Goal: Information Seeking & Learning: Learn about a topic

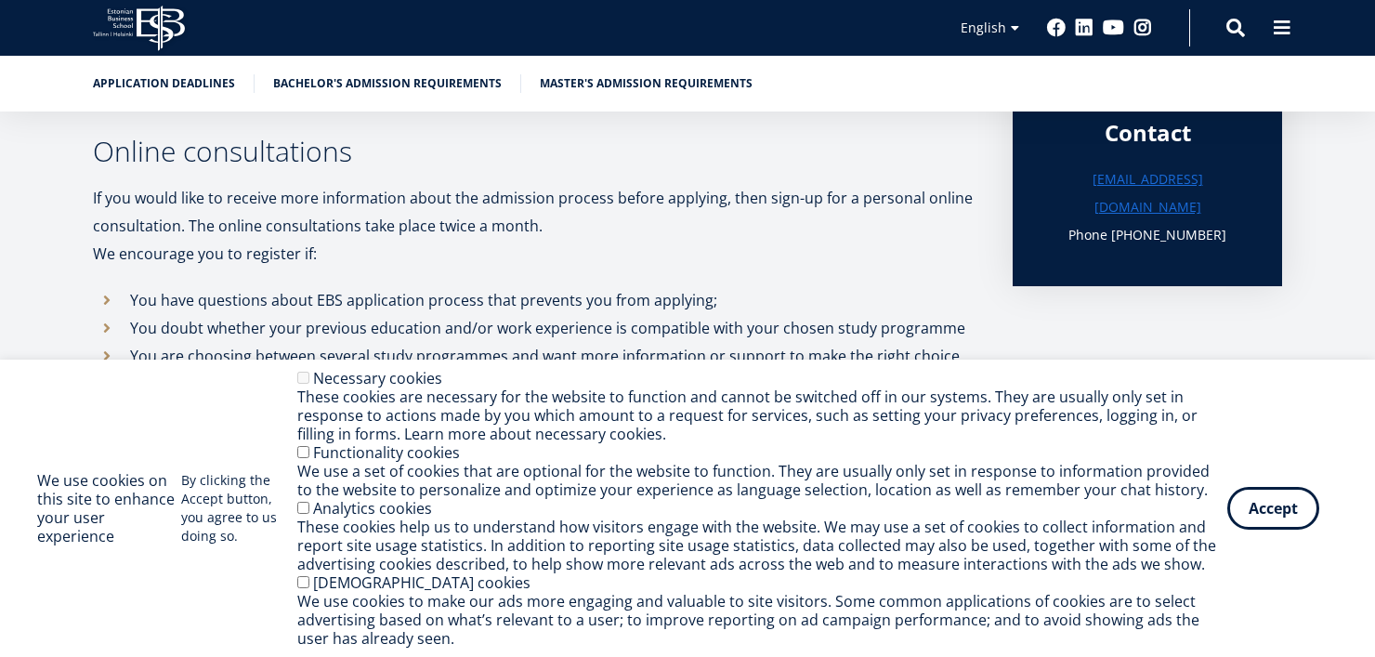
scroll to position [688, 0]
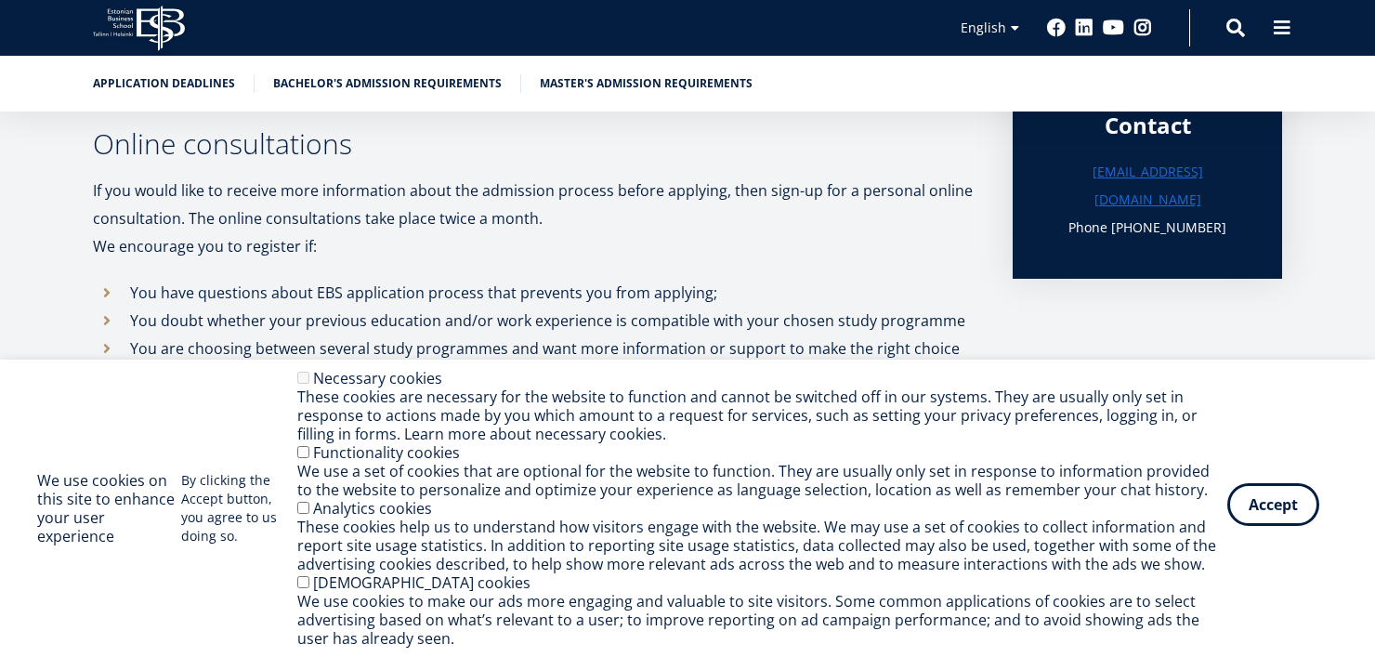
click at [1257, 506] on button "Accept" at bounding box center [1274, 504] width 92 height 43
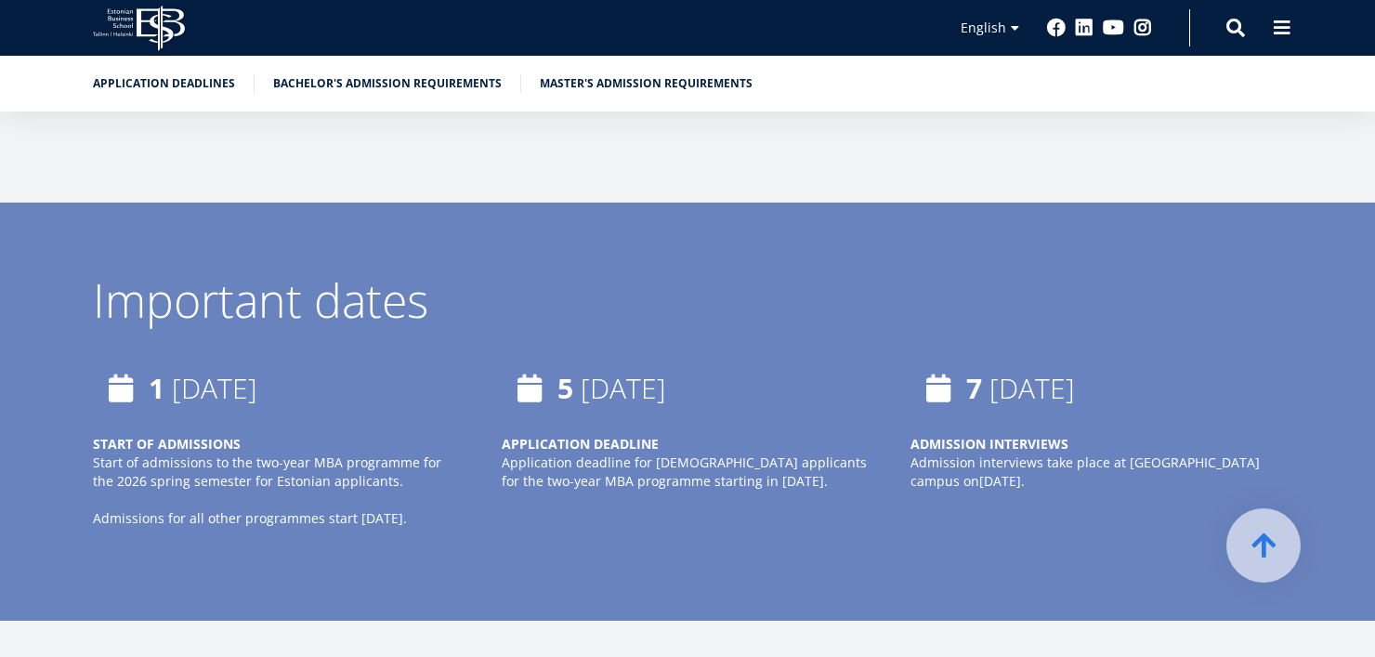
scroll to position [1059, 0]
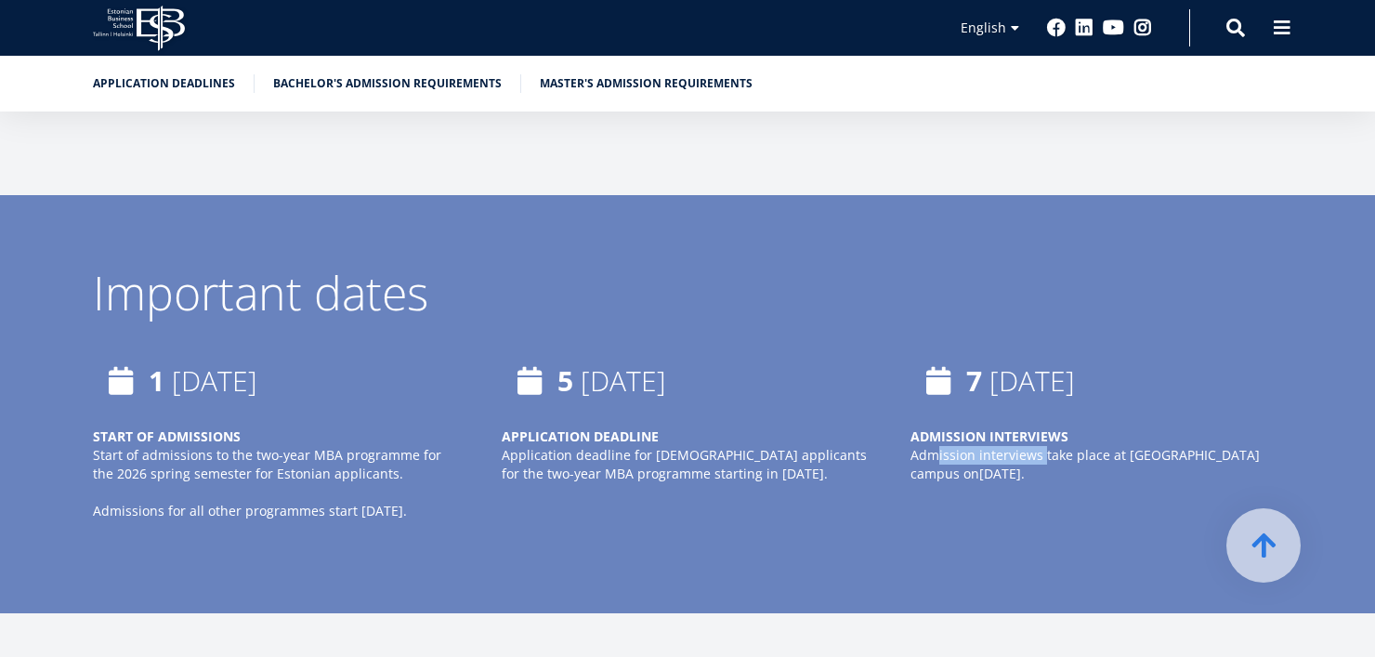
drag, startPoint x: 939, startPoint y: 450, endPoint x: 1042, endPoint y: 458, distance: 102.6
click at [1042, 458] on p "Admission interviews take place at EBS Tallinn campus on January 7th ." at bounding box center [1097, 464] width 372 height 37
click at [1034, 502] on p at bounding box center [1097, 511] width 372 height 19
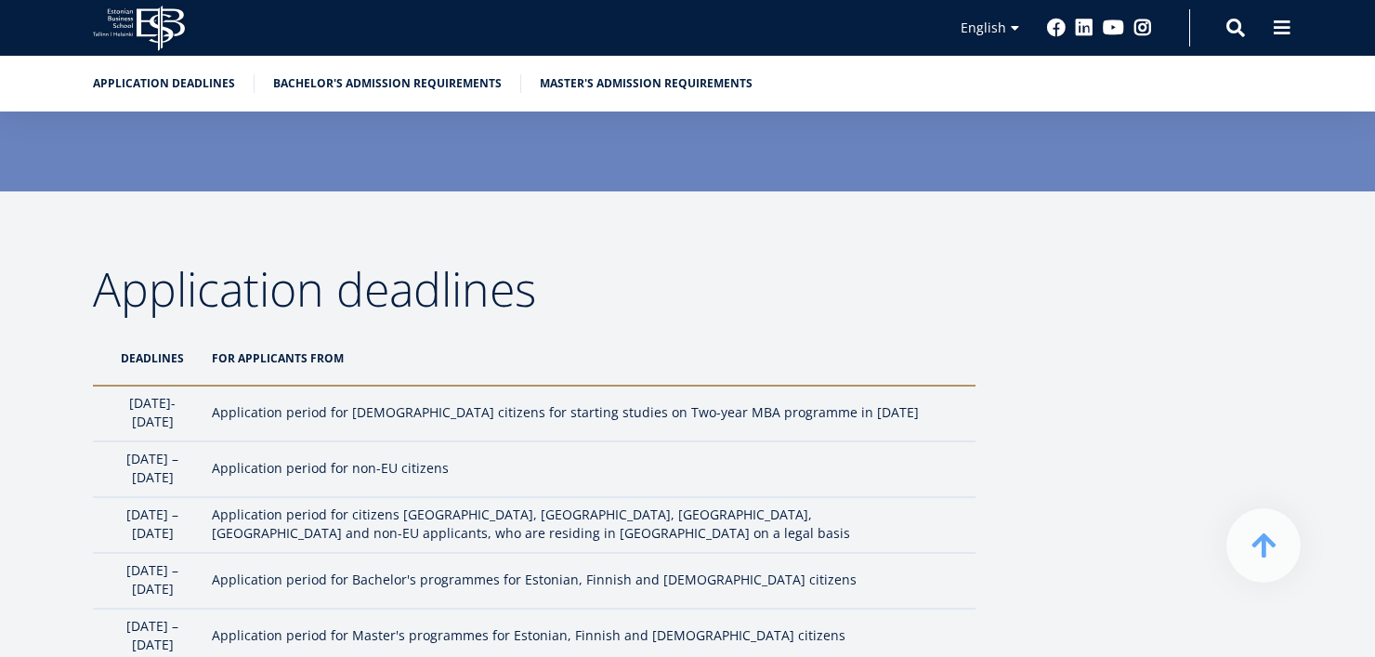
scroll to position [1524, 0]
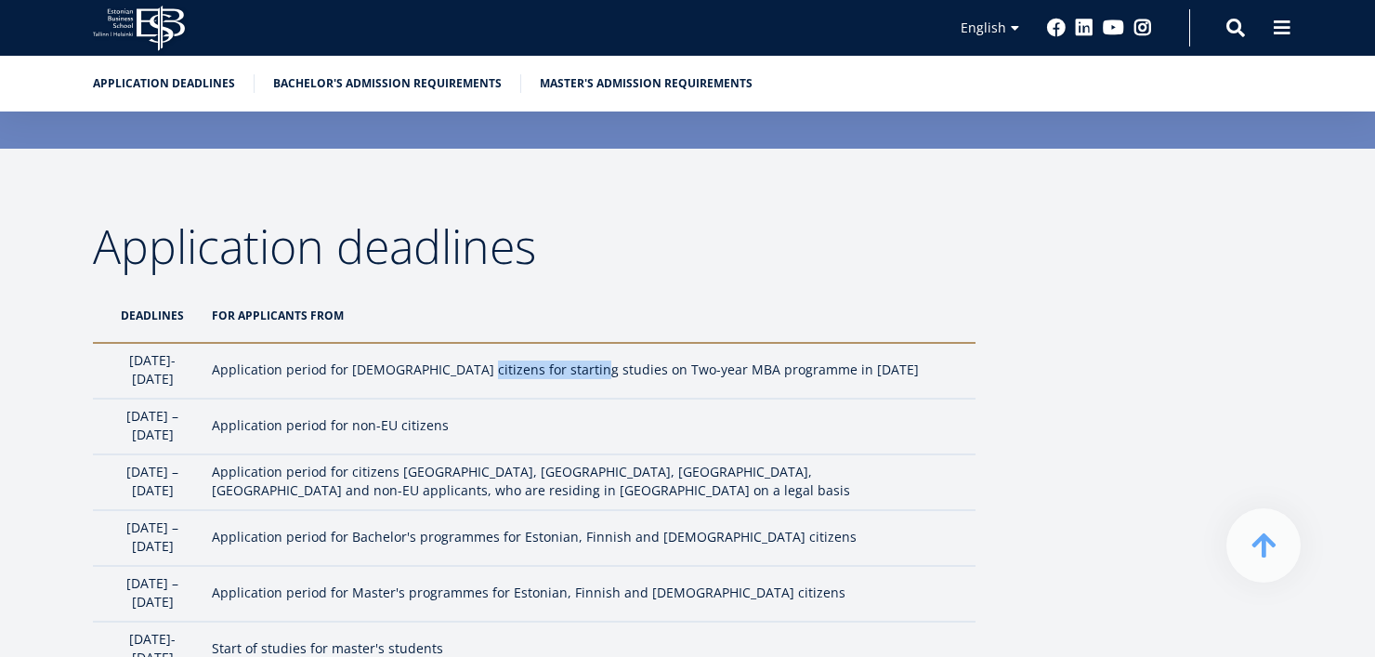
drag, startPoint x: 519, startPoint y: 368, endPoint x: 615, endPoint y: 375, distance: 96.9
click at [627, 374] on td "Application period for Estonian citizens for starting studies on Two-year MBA p…" at bounding box center [589, 371] width 773 height 56
click at [364, 403] on td "Application period for non-EU citizens" at bounding box center [589, 427] width 773 height 56
drag, startPoint x: 126, startPoint y: 412, endPoint x: 247, endPoint y: 415, distance: 120.9
click at [203, 415] on td "1 February – 1 April" at bounding box center [148, 427] width 110 height 56
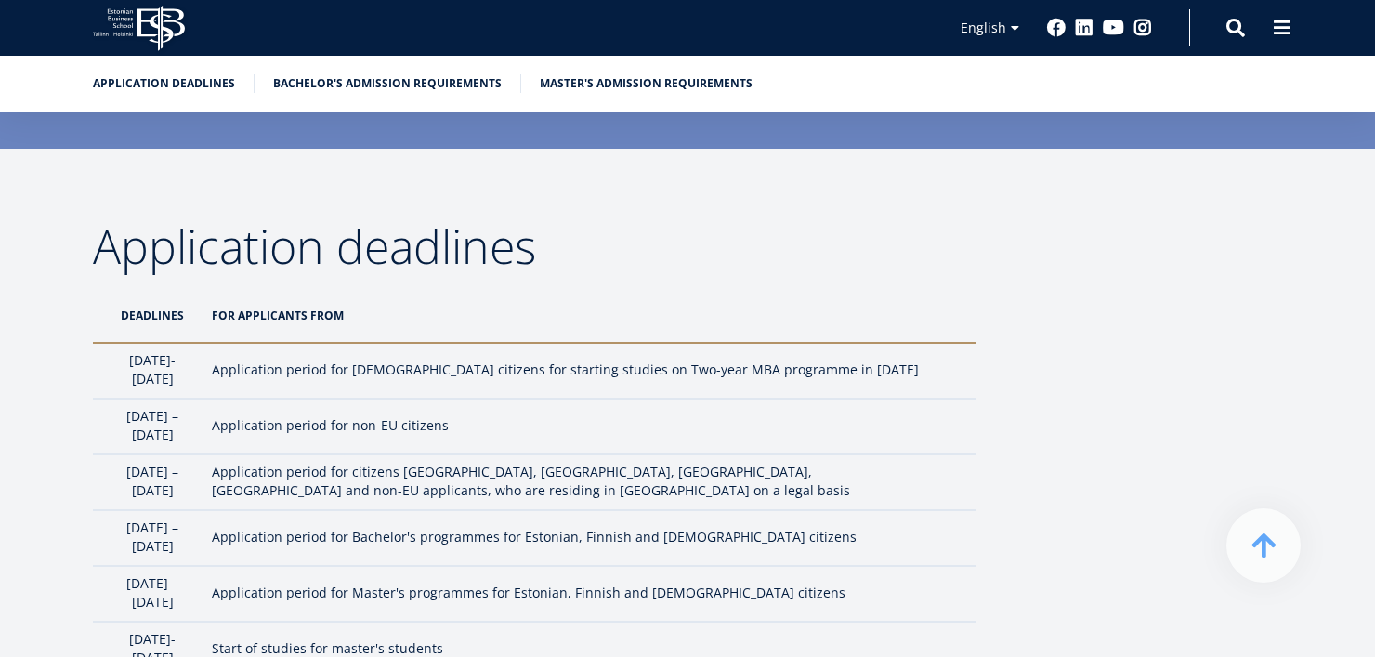
copy td "1 February – 1 April"
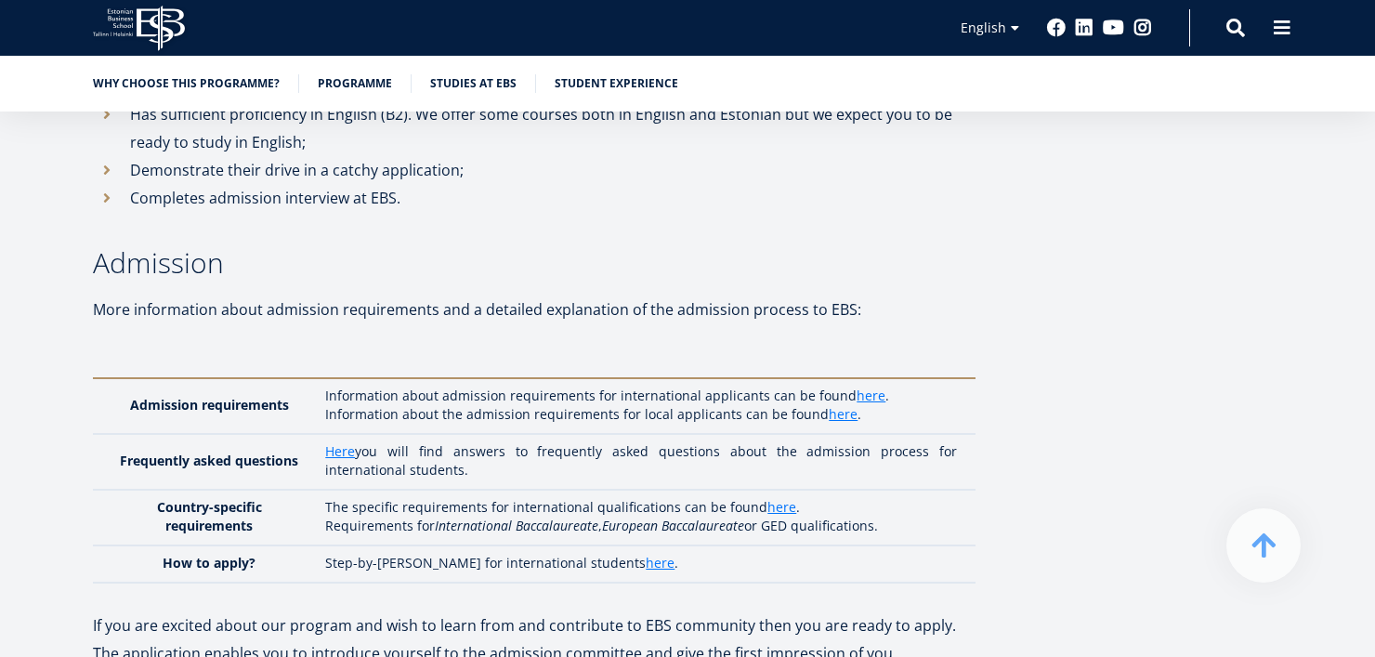
scroll to position [5074, 0]
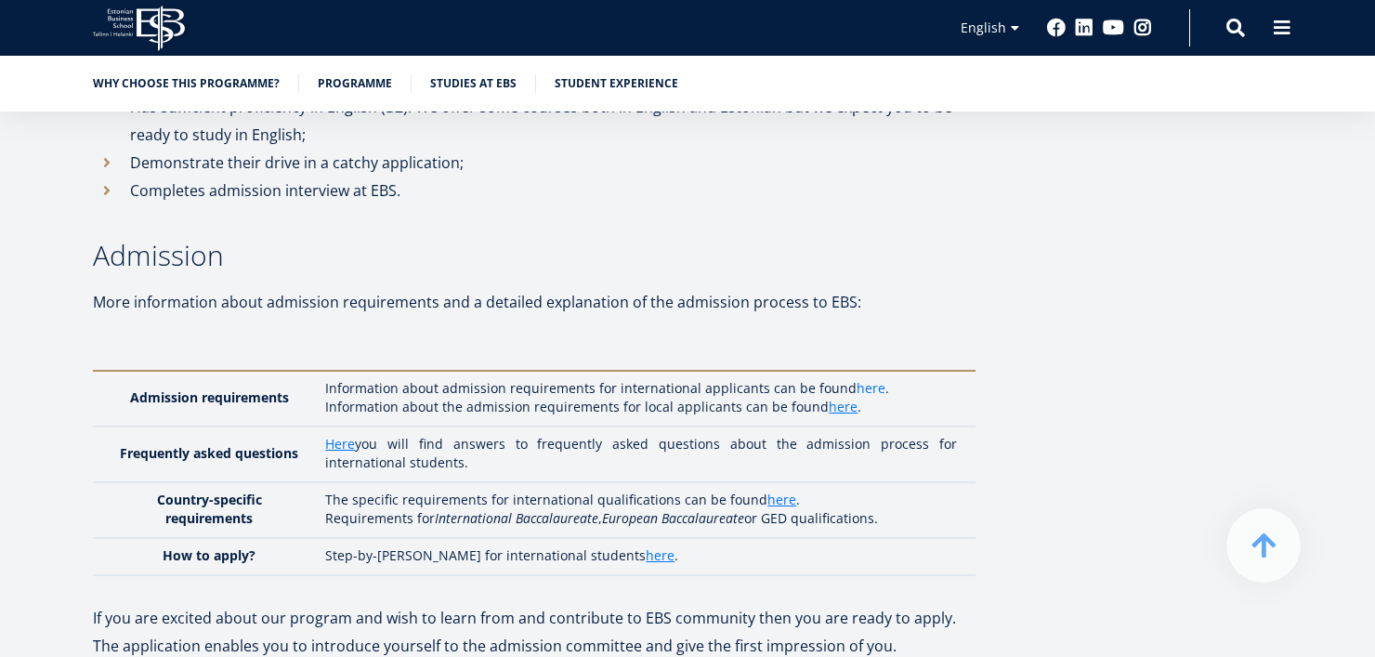
click at [857, 379] on link "here" at bounding box center [871, 388] width 29 height 19
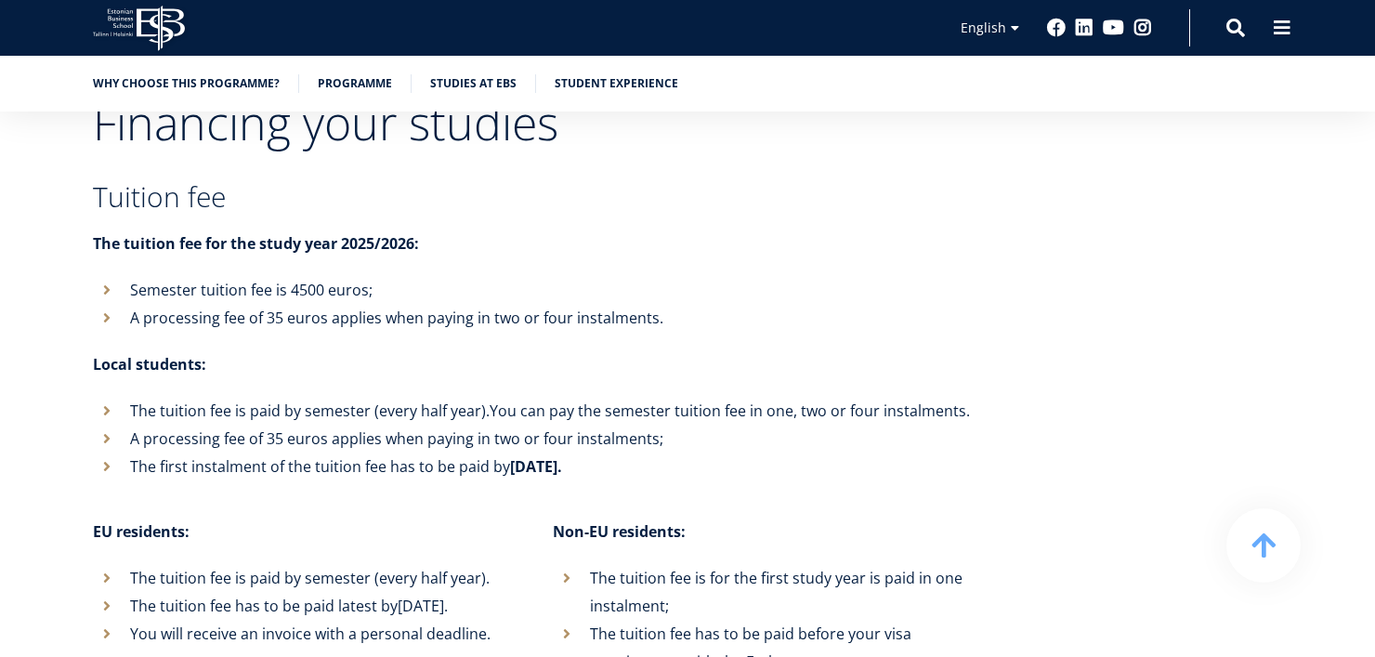
scroll to position [7025, 0]
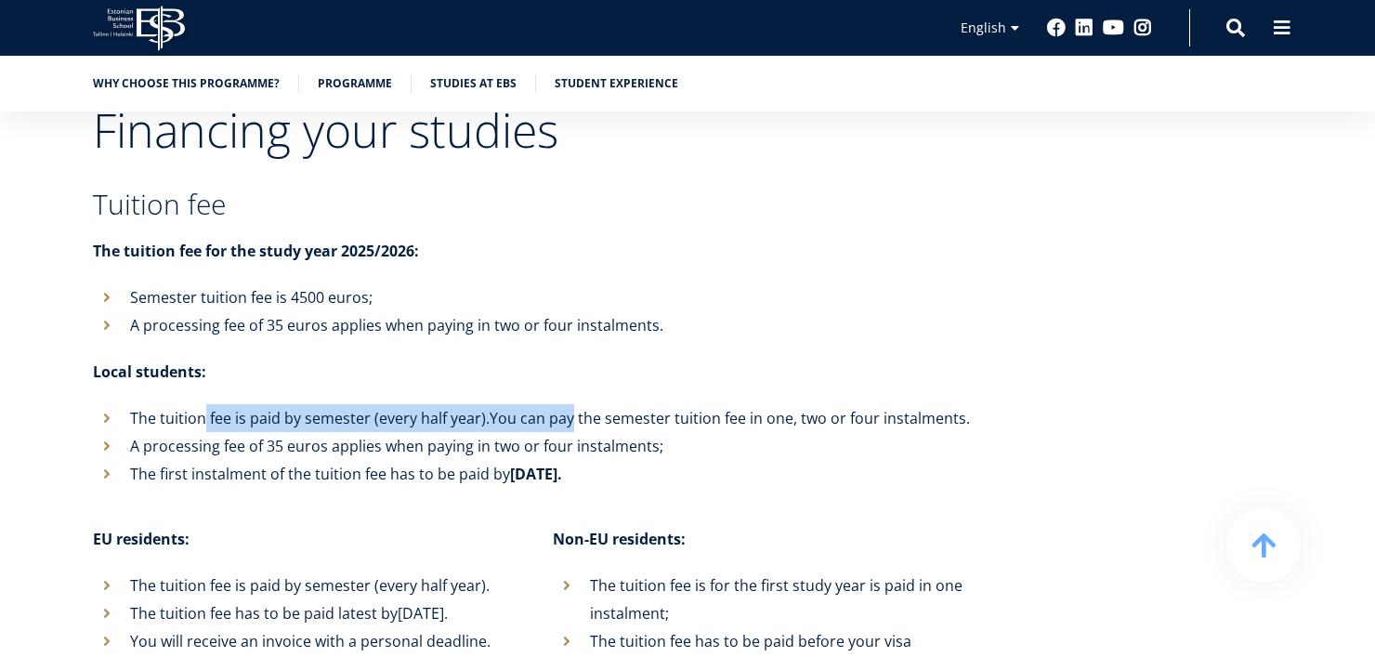
drag, startPoint x: 204, startPoint y: 352, endPoint x: 571, endPoint y: 345, distance: 368.1
click at [571, 404] on li "The tuition fee is paid by semester (every half year). You can pay the semester…" at bounding box center [534, 418] width 883 height 28
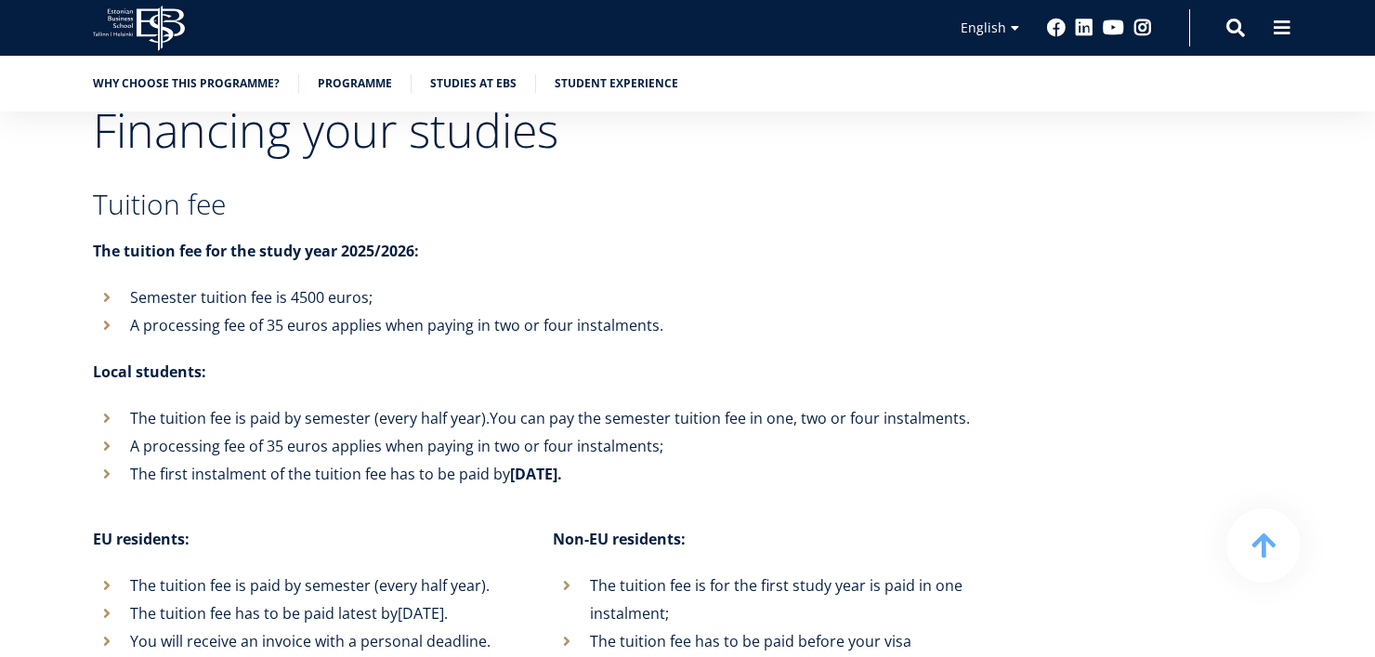
click at [376, 460] on li "The first instalment of the tuition fee has to be paid by August 25th." at bounding box center [534, 474] width 883 height 28
drag, startPoint x: 274, startPoint y: 226, endPoint x: 383, endPoint y: 230, distance: 108.8
click at [383, 283] on li "Semester tuition fee is 4500 euros;" at bounding box center [534, 297] width 883 height 28
click at [295, 311] on li "A processing fee of 35 euros applies when paying in two or four instalments." at bounding box center [534, 325] width 883 height 28
drag, startPoint x: 269, startPoint y: 267, endPoint x: 330, endPoint y: 269, distance: 60.5
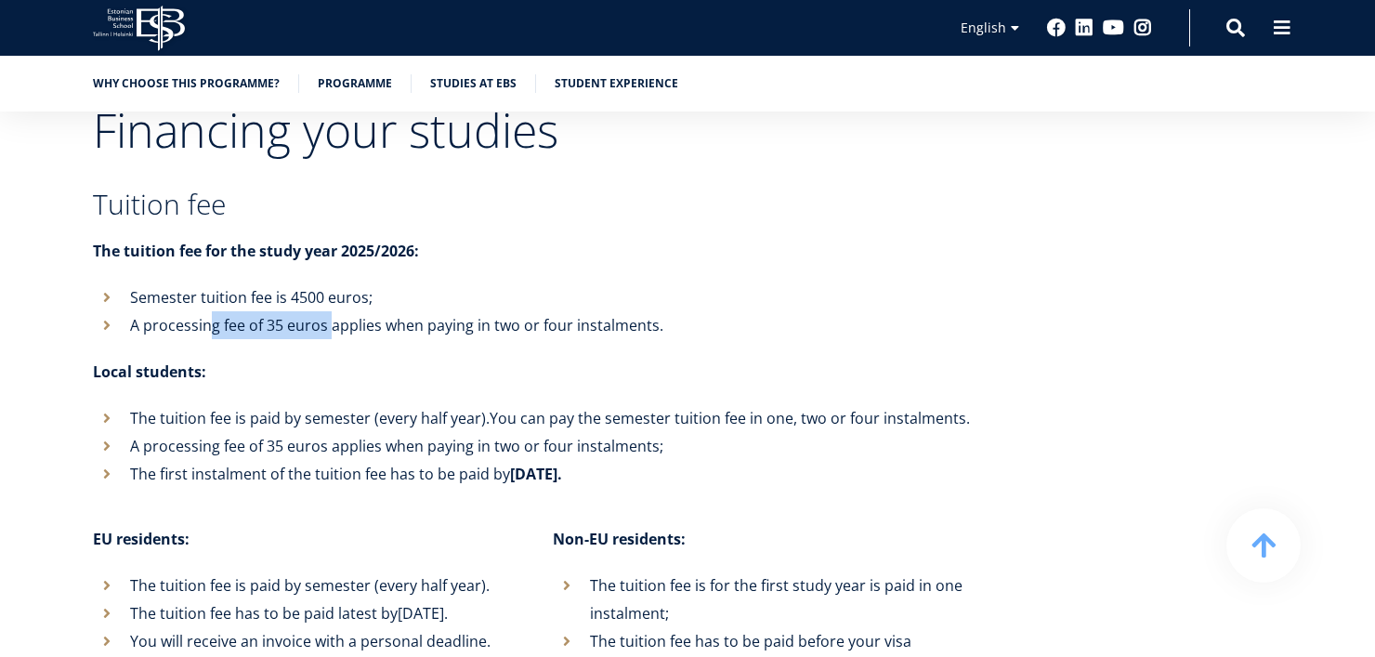
click at [330, 311] on li "A processing fee of 35 euros applies when paying in two or four instalments." at bounding box center [534, 325] width 883 height 28
drag, startPoint x: 323, startPoint y: 256, endPoint x: 409, endPoint y: 258, distance: 85.5
click at [409, 311] on li "A processing fee of 35 euros applies when paying in two or four instalments." at bounding box center [534, 325] width 883 height 28
click at [422, 358] on p "Local students:" at bounding box center [534, 372] width 883 height 28
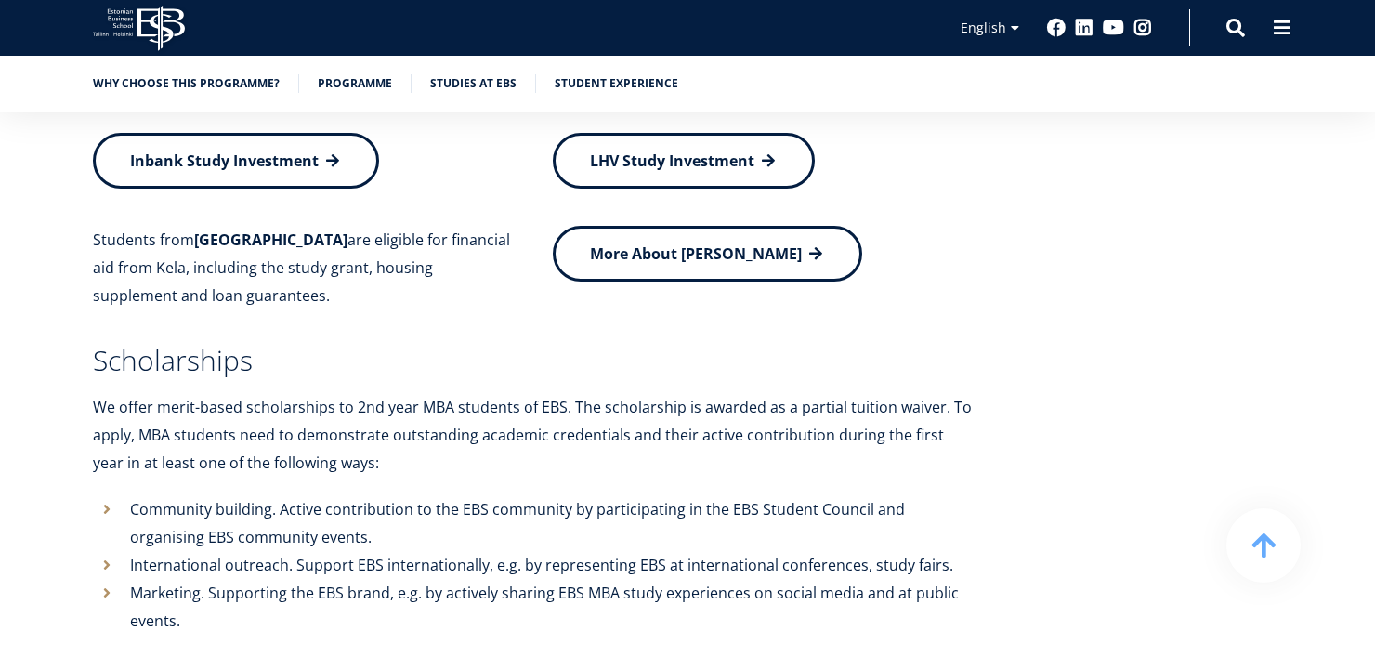
scroll to position [7954, 0]
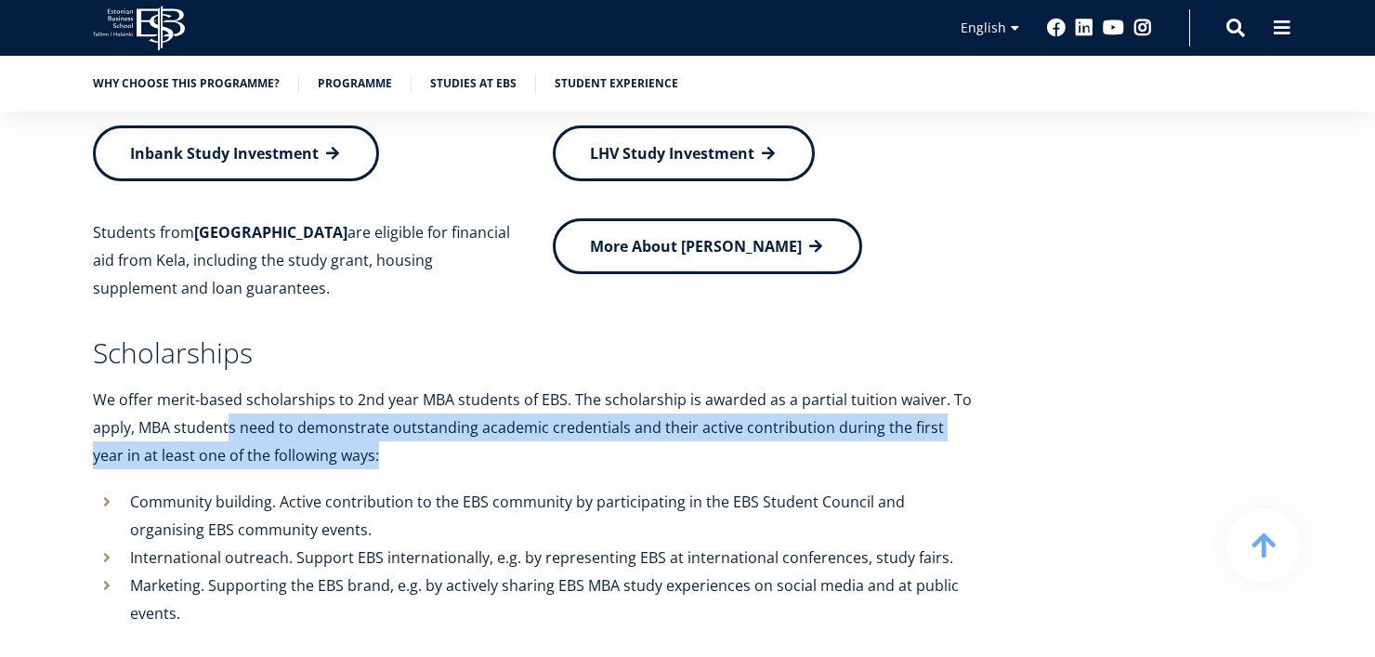
drag, startPoint x: 230, startPoint y: 371, endPoint x: 502, endPoint y: 392, distance: 273.1
click at [502, 392] on p "We offer merit-based scholarships to 2nd year MBA students of EBS. The scholars…" at bounding box center [534, 428] width 883 height 84
click at [511, 404] on p "We offer merit-based scholarships to 2nd year MBA students of EBS. The scholars…" at bounding box center [534, 428] width 883 height 84
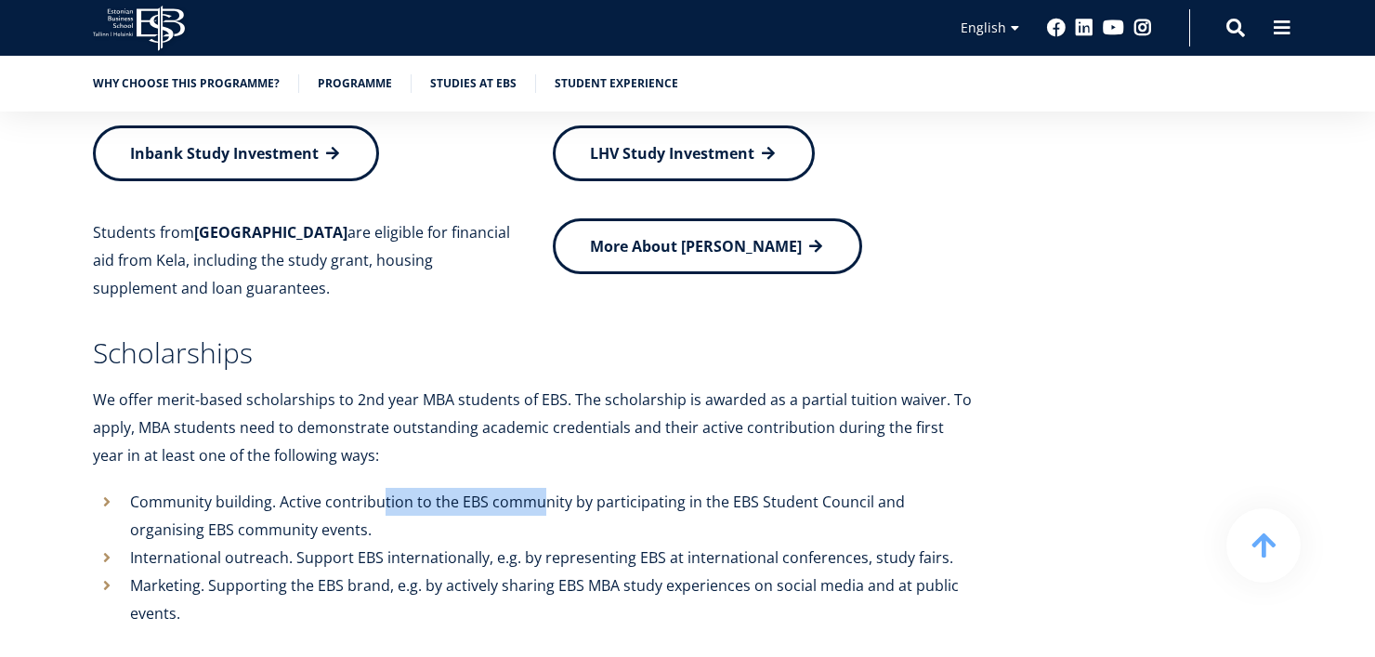
drag, startPoint x: 383, startPoint y: 434, endPoint x: 543, endPoint y: 445, distance: 160.2
click at [543, 492] on icon ". Active contribution to the EBS community by participating in the EBS Student …" at bounding box center [517, 516] width 775 height 48
click at [537, 488] on li "Community building . Active contribution to the EBS community by participating …" at bounding box center [534, 516] width 883 height 56
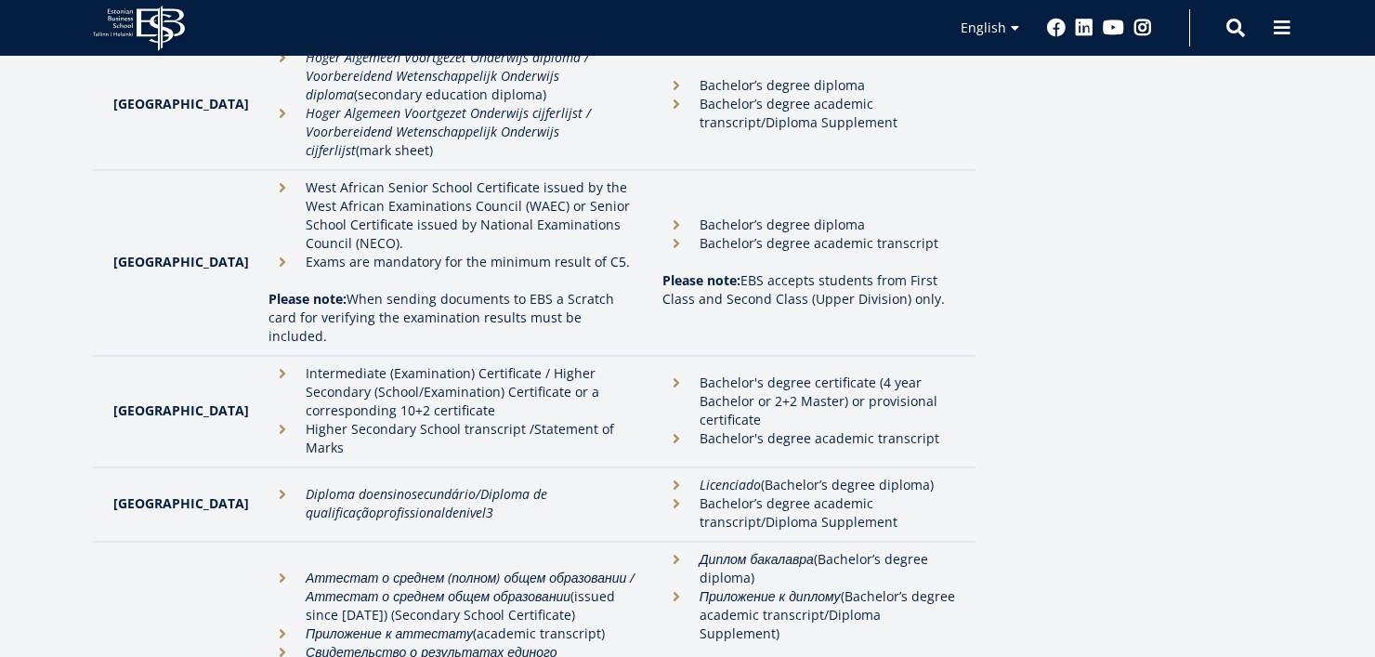
scroll to position [3903, 0]
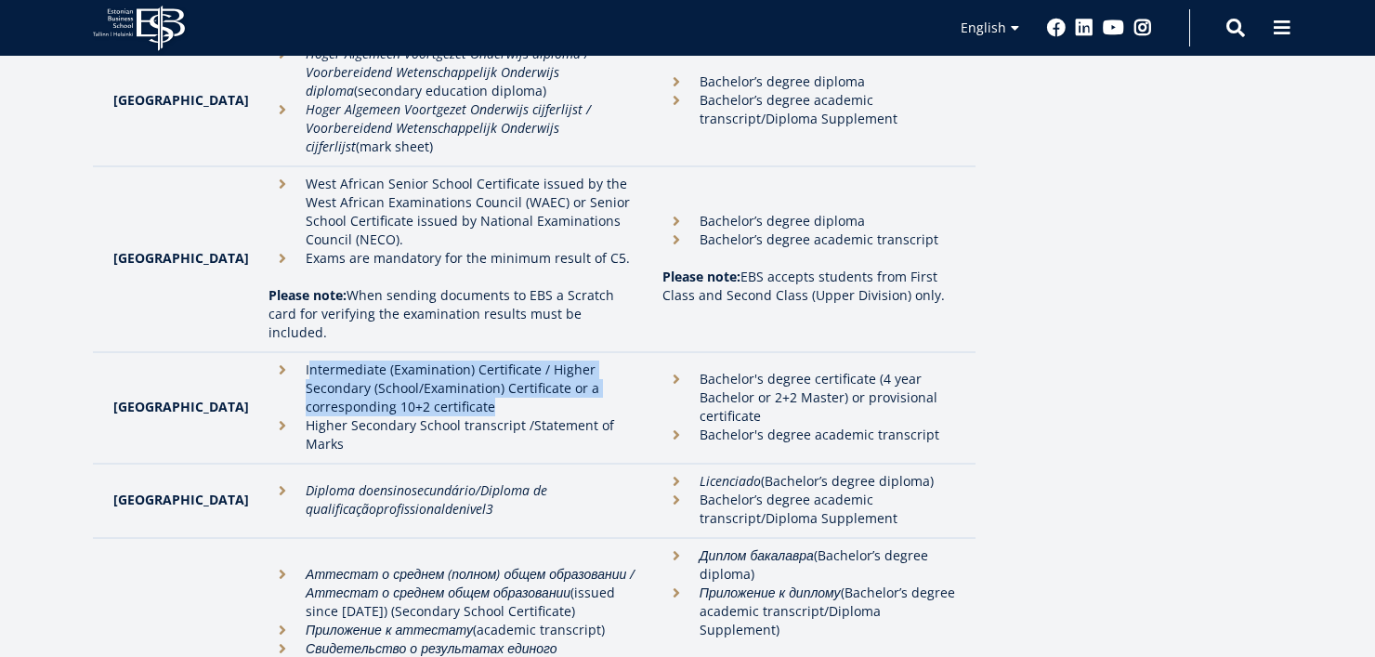
drag, startPoint x: 269, startPoint y: 228, endPoint x: 565, endPoint y: 271, distance: 298.7
click at [565, 361] on li "Intermediate (Examination) Certificate / Higher Secondary (School/Examination) …" at bounding box center [456, 389] width 375 height 56
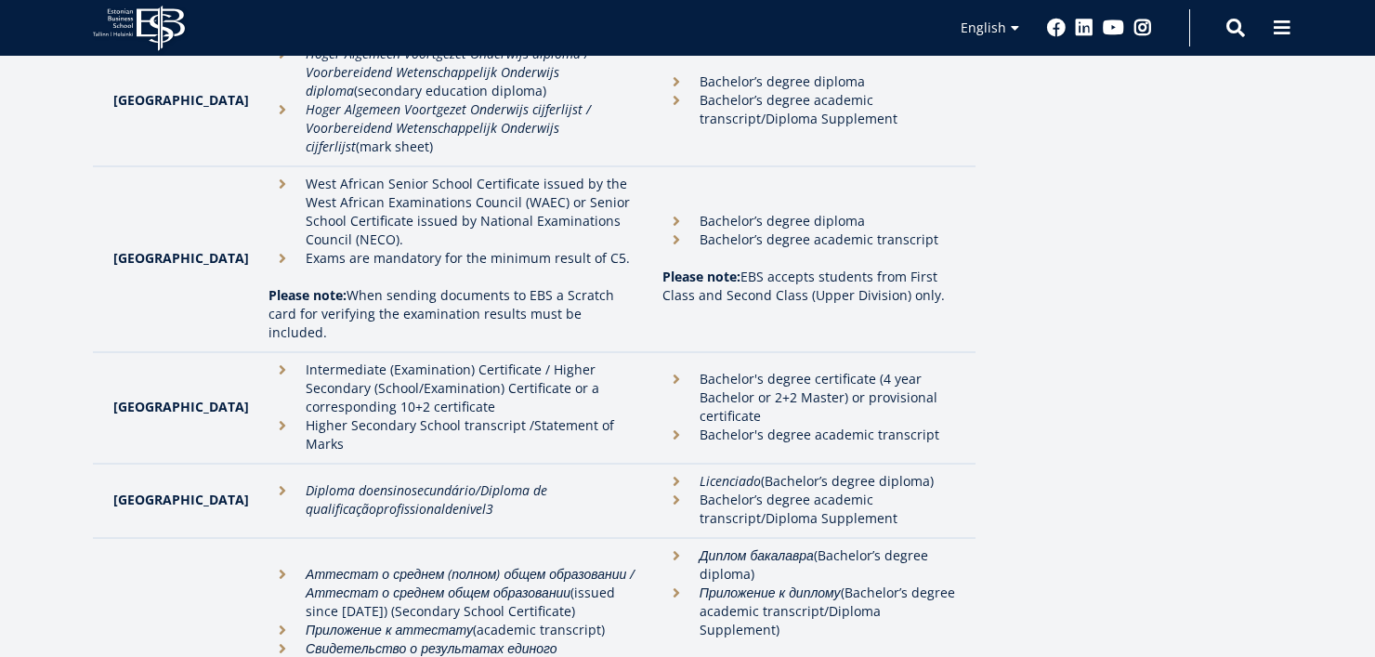
click at [687, 370] on li "Bachelor's degree certificate (4 year Bachelor or 2+2 Master) or provisional ce…" at bounding box center [810, 398] width 295 height 56
click at [448, 361] on li "Intermediate (Examination) Certificate / Higher Secondary (School/Examination) …" at bounding box center [456, 389] width 375 height 56
click at [399, 416] on li "Higher Secondary School transcript /Statement of Marks" at bounding box center [456, 434] width 375 height 37
click at [739, 370] on li "Bachelor's degree certificate (4 year Bachelor or 2+2 Master) or provisional ce…" at bounding box center [810, 398] width 295 height 56
click at [742, 426] on li "Bachelor's degree academic transcript" at bounding box center [810, 435] width 295 height 19
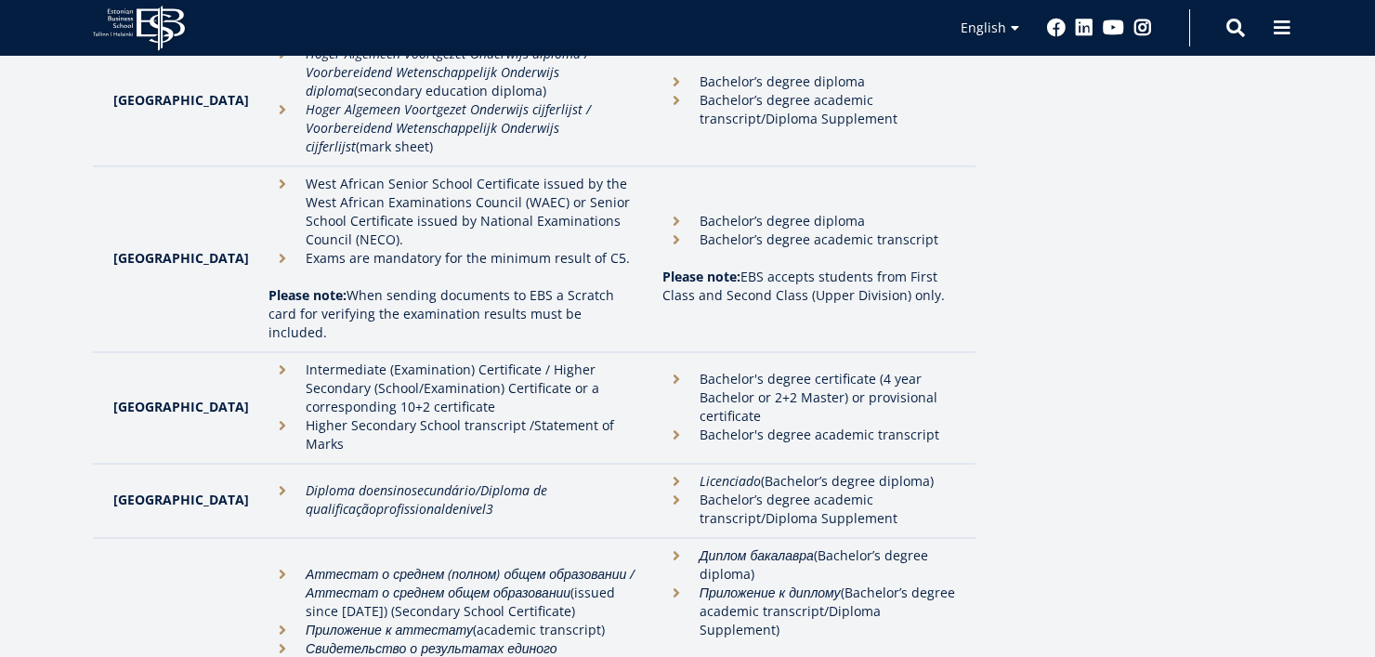
click at [782, 370] on li "Bachelor's degree certificate (4 year Bachelor or 2+2 Master) or provisional ce…" at bounding box center [810, 398] width 295 height 56
click at [788, 426] on li "Bachelor's degree academic transcript" at bounding box center [810, 435] width 295 height 19
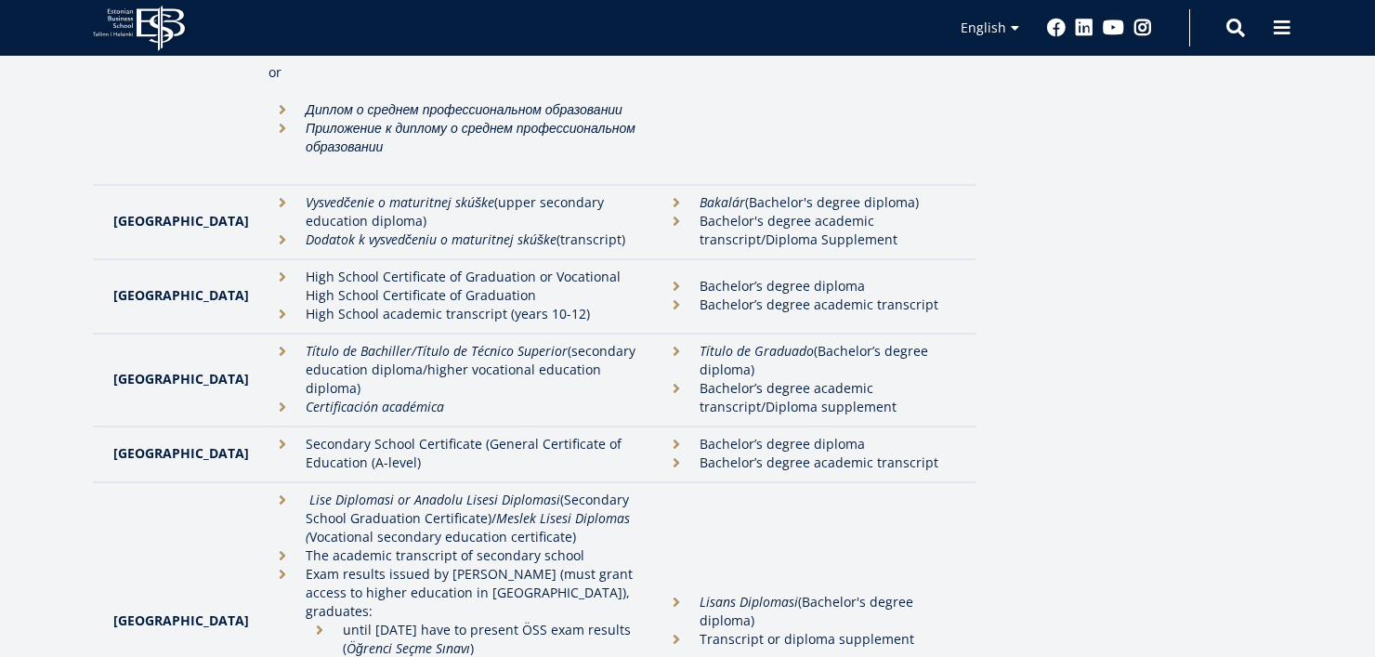
scroll to position [5111, 0]
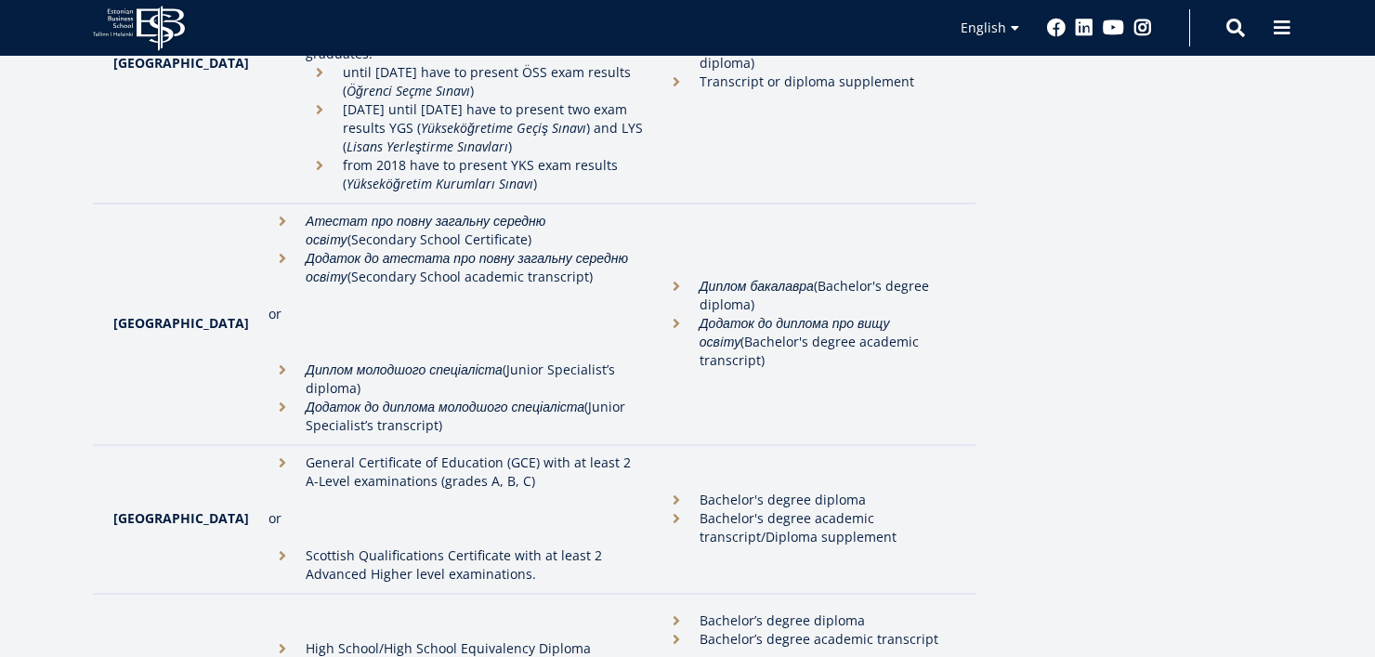
click at [316, 546] on li "Scottish Qualifications Certificate with at least 2 Advanced Higher level exami…" at bounding box center [456, 564] width 375 height 37
drag, startPoint x: 684, startPoint y: 272, endPoint x: 780, endPoint y: 296, distance: 98.7
click at [780, 491] on ul "Bachelor's degree diploma Bachelor's degree academic transcript/Diploma supplem…" at bounding box center [810, 519] width 295 height 56
click at [682, 445] on td "Bachelor's degree diploma Bachelor's degree academic transcript/Diploma supplem…" at bounding box center [814, 519] width 322 height 149
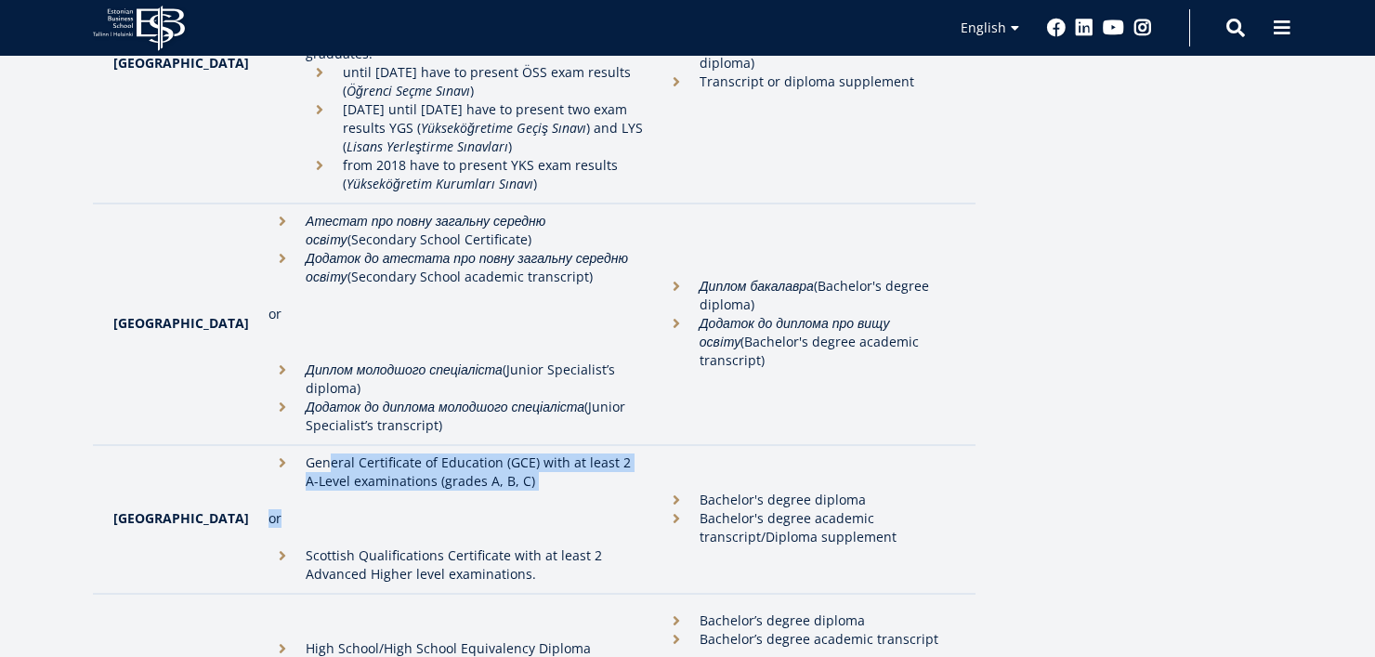
drag, startPoint x: 292, startPoint y: 229, endPoint x: 512, endPoint y: 259, distance: 222.4
click at [512, 445] on td "General Certificate of Education (GCE) with at least 2 A-Level examinations (gr…" at bounding box center [456, 519] width 394 height 149
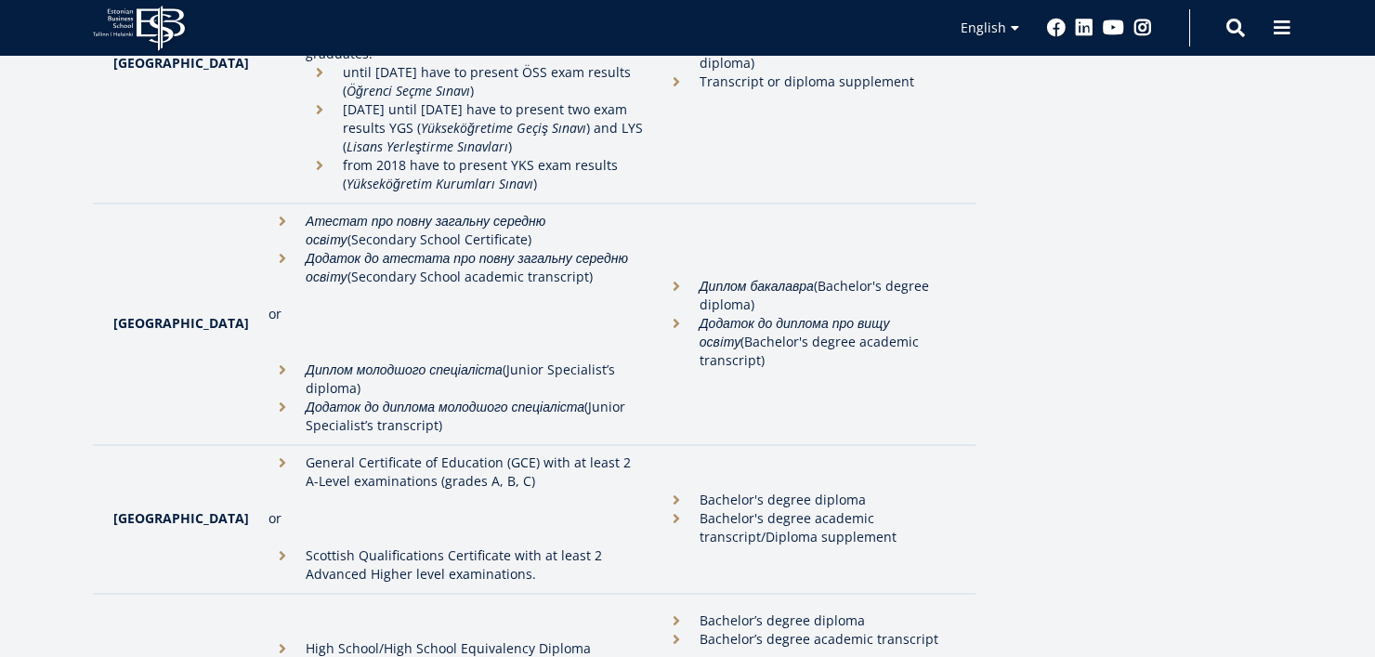
click at [436, 546] on li "Scottish Qualifications Certificate with at least 2 Advanced Higher level exami…" at bounding box center [456, 564] width 375 height 37
drag, startPoint x: 303, startPoint y: 325, endPoint x: 421, endPoint y: 320, distance: 118.1
click at [421, 546] on li "Scottish Qualifications Certificate with at least 2 Advanced Higher level exami…" at bounding box center [456, 564] width 375 height 37
click at [489, 546] on li "Scottish Qualifications Certificate with at least 2 Advanced Higher level exami…" at bounding box center [456, 564] width 375 height 37
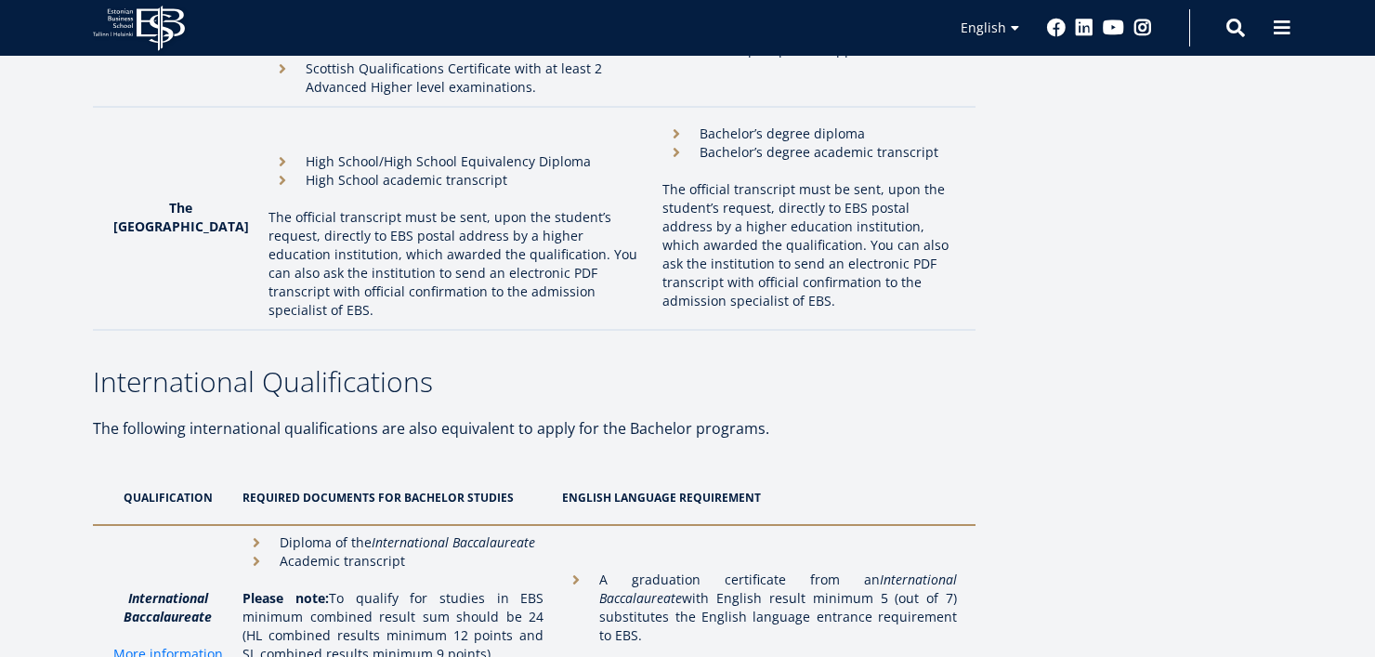
scroll to position [5854, 0]
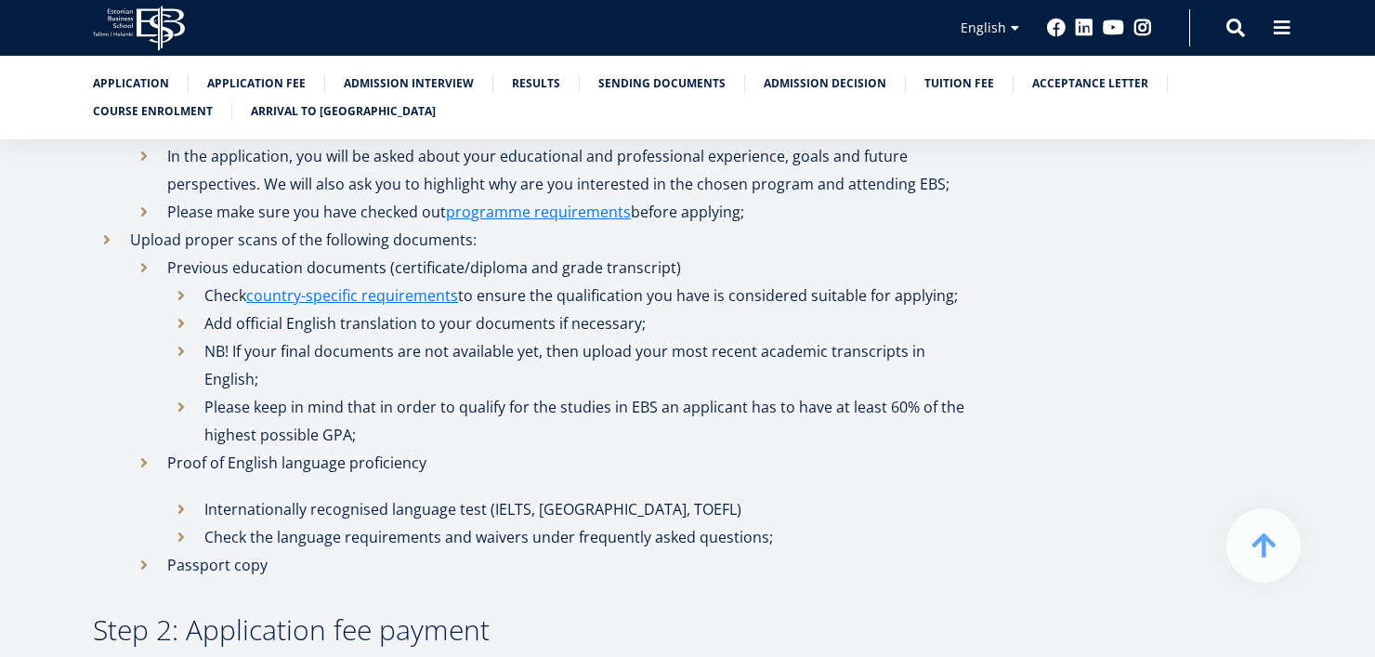
scroll to position [1022, 0]
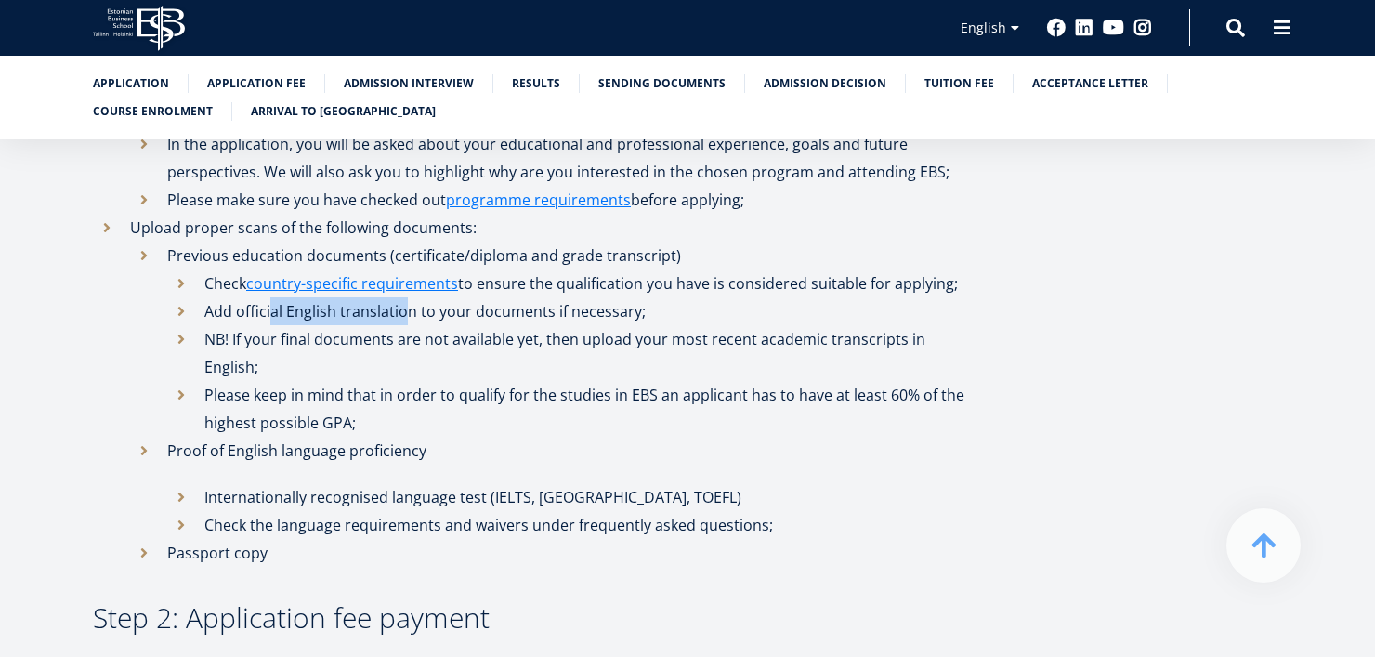
drag, startPoint x: 272, startPoint y: 319, endPoint x: 408, endPoint y: 323, distance: 135.8
click at [408, 323] on li "Add official English translation to your documents if necessary;" at bounding box center [571, 311] width 808 height 28
drag, startPoint x: 266, startPoint y: 404, endPoint x: 378, endPoint y: 404, distance: 112.4
click at [378, 404] on li "Please keep in mind that in order to qualify for the studies in EBS an applican…" at bounding box center [571, 409] width 808 height 56
drag, startPoint x: 322, startPoint y: 424, endPoint x: 466, endPoint y: 423, distance: 145.0
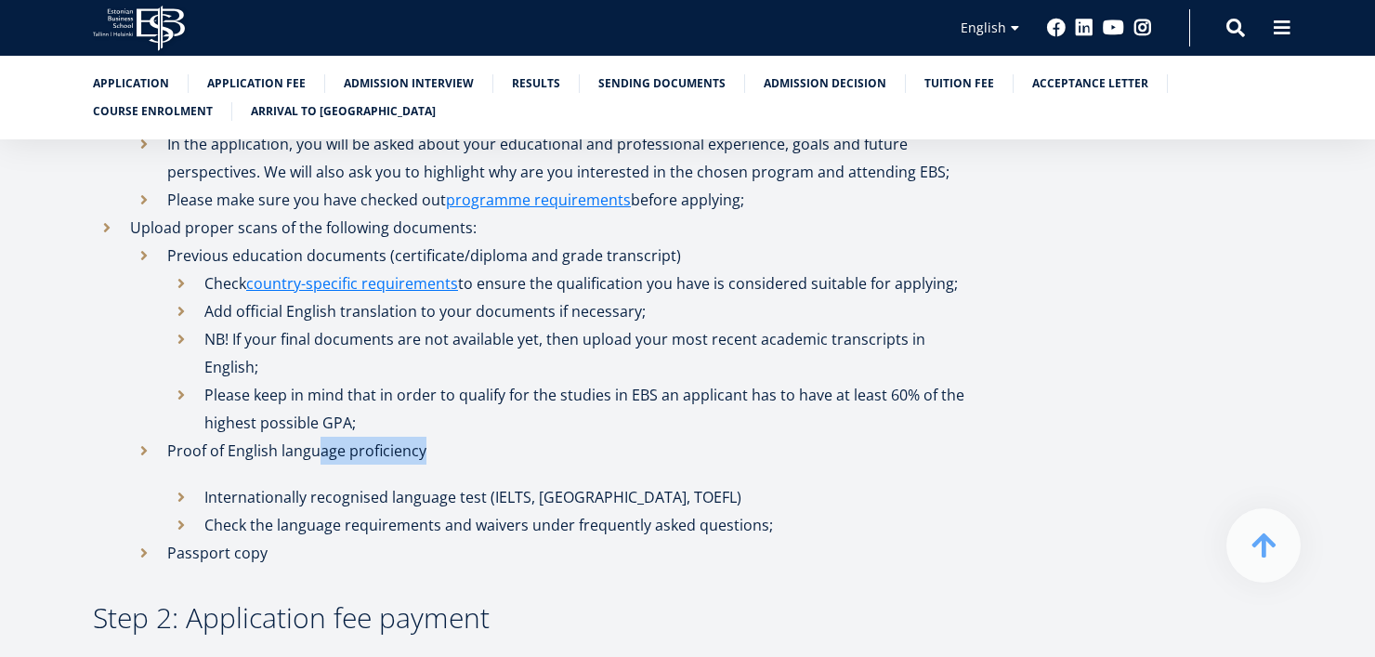
click at [466, 437] on li "Proof of English language proficiency Internationally recognised language test …" at bounding box center [553, 488] width 846 height 102
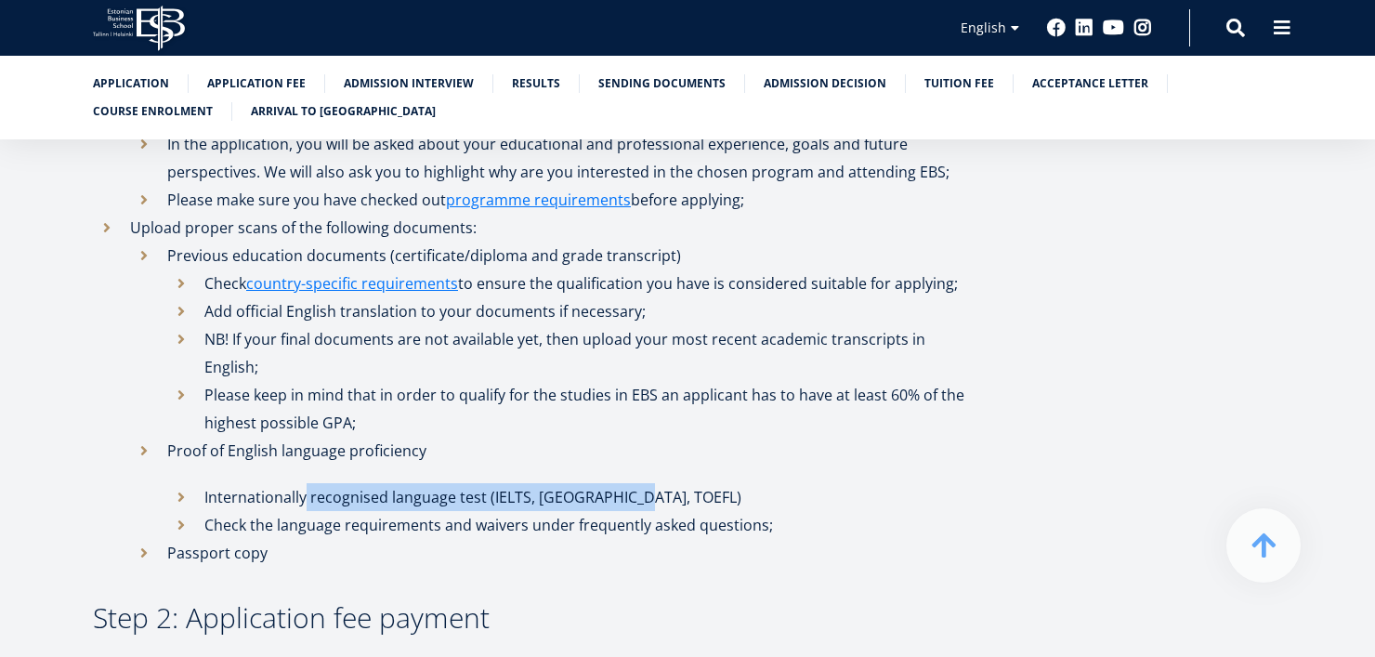
drag, startPoint x: 303, startPoint y: 465, endPoint x: 634, endPoint y: 472, distance: 330.9
click at [634, 483] on li "Internationally recognised language test (IELTS, Cambridge, TOEFL)" at bounding box center [571, 497] width 808 height 28
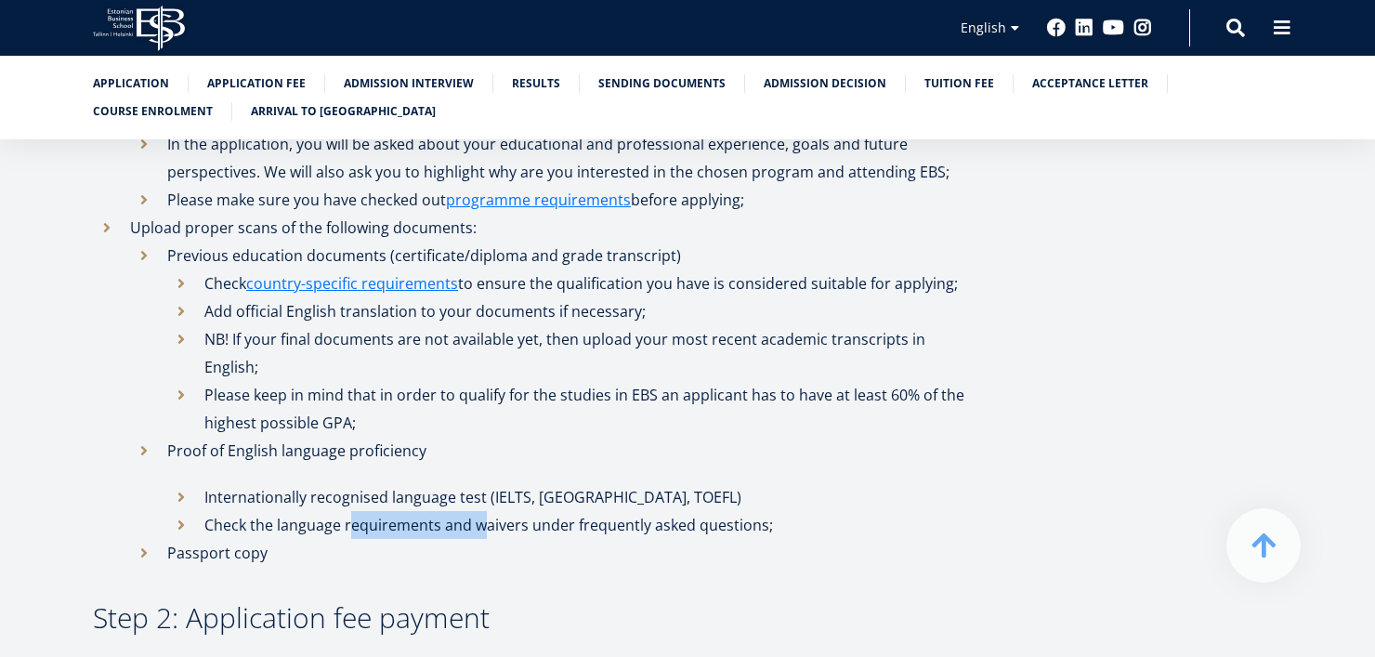
drag, startPoint x: 348, startPoint y: 501, endPoint x: 465, endPoint y: 506, distance: 116.2
click at [484, 511] on li "Check the language requirements and waivers under frequently asked questions;" at bounding box center [571, 525] width 808 height 28
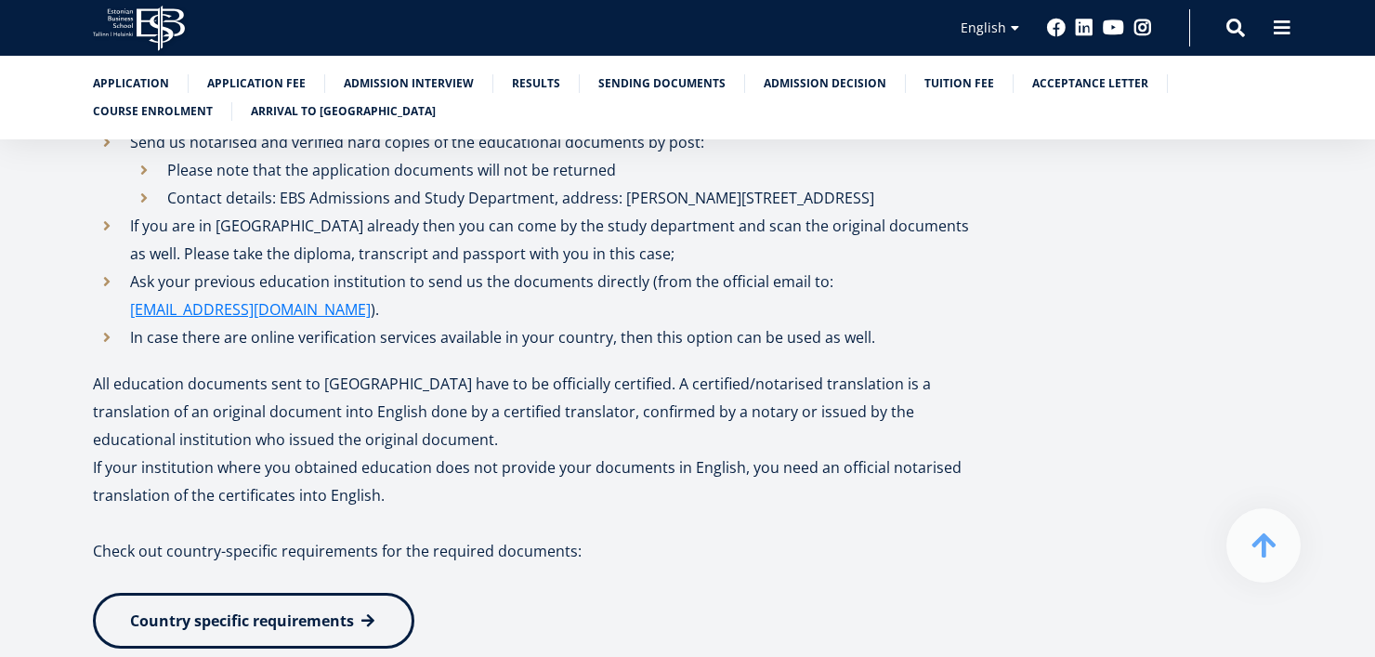
scroll to position [3067, 0]
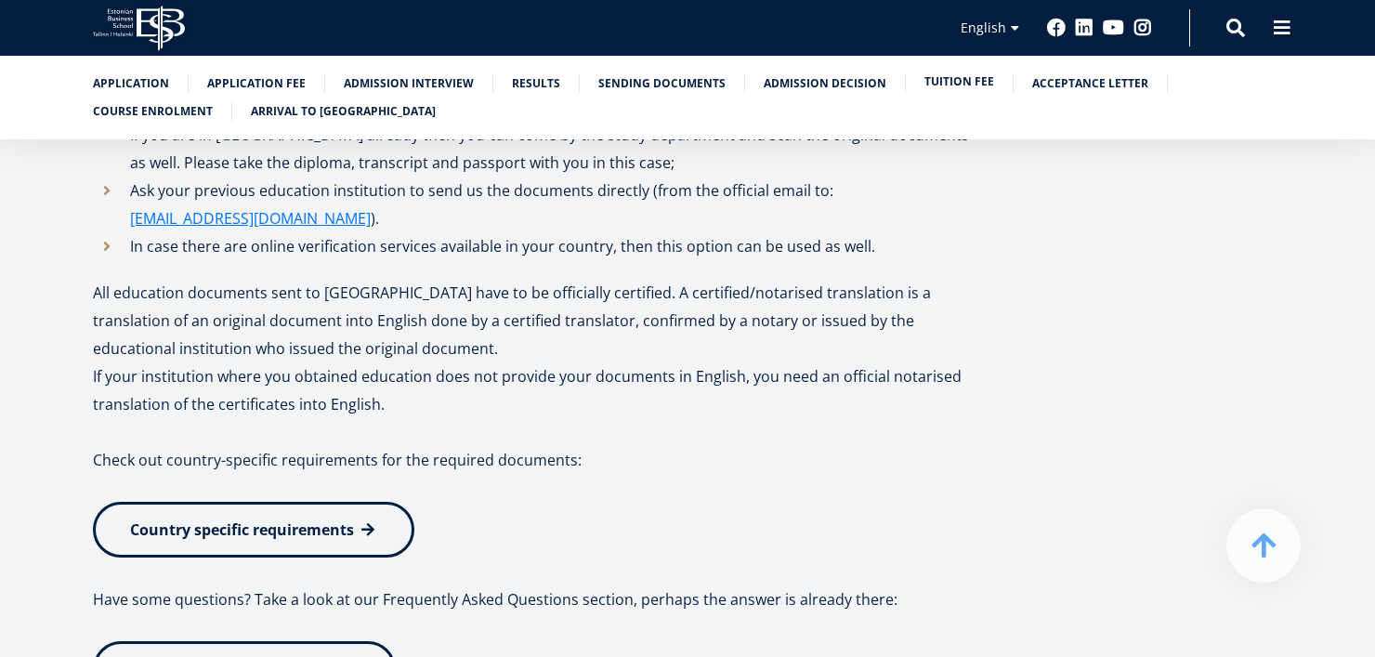
click at [935, 86] on link "Tuition fee" at bounding box center [960, 81] width 70 height 19
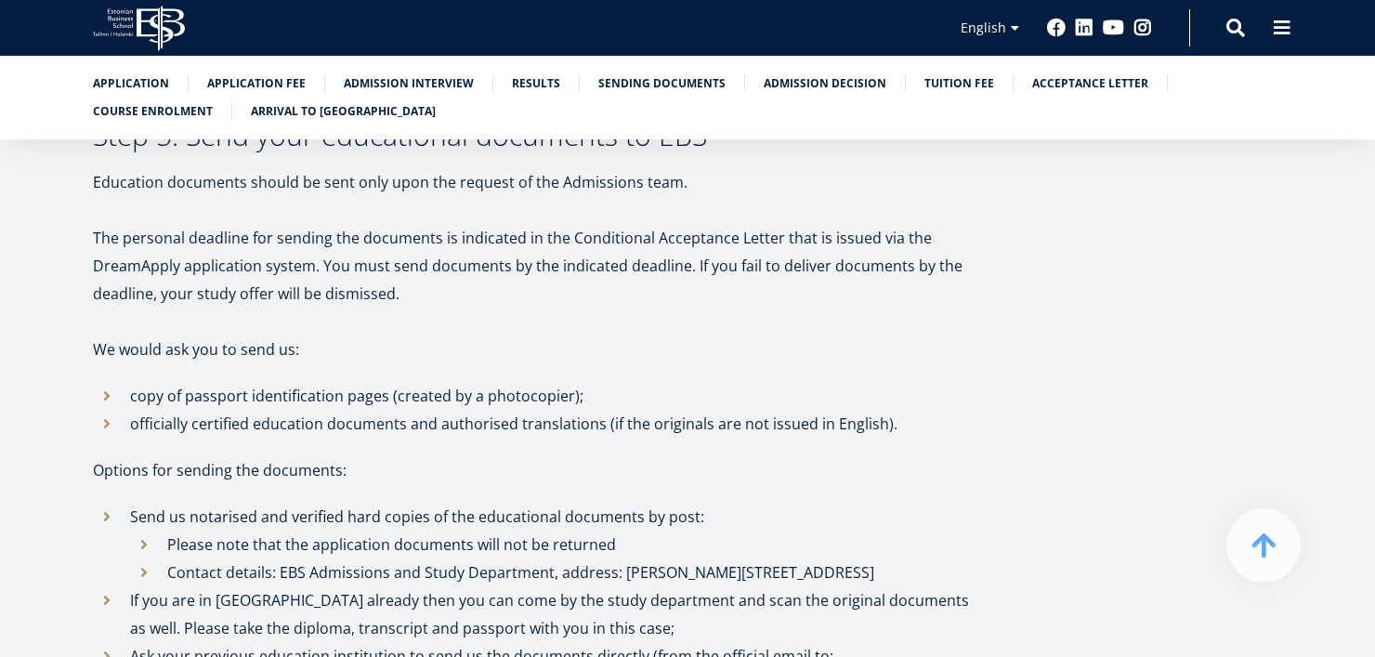
scroll to position [2275, 0]
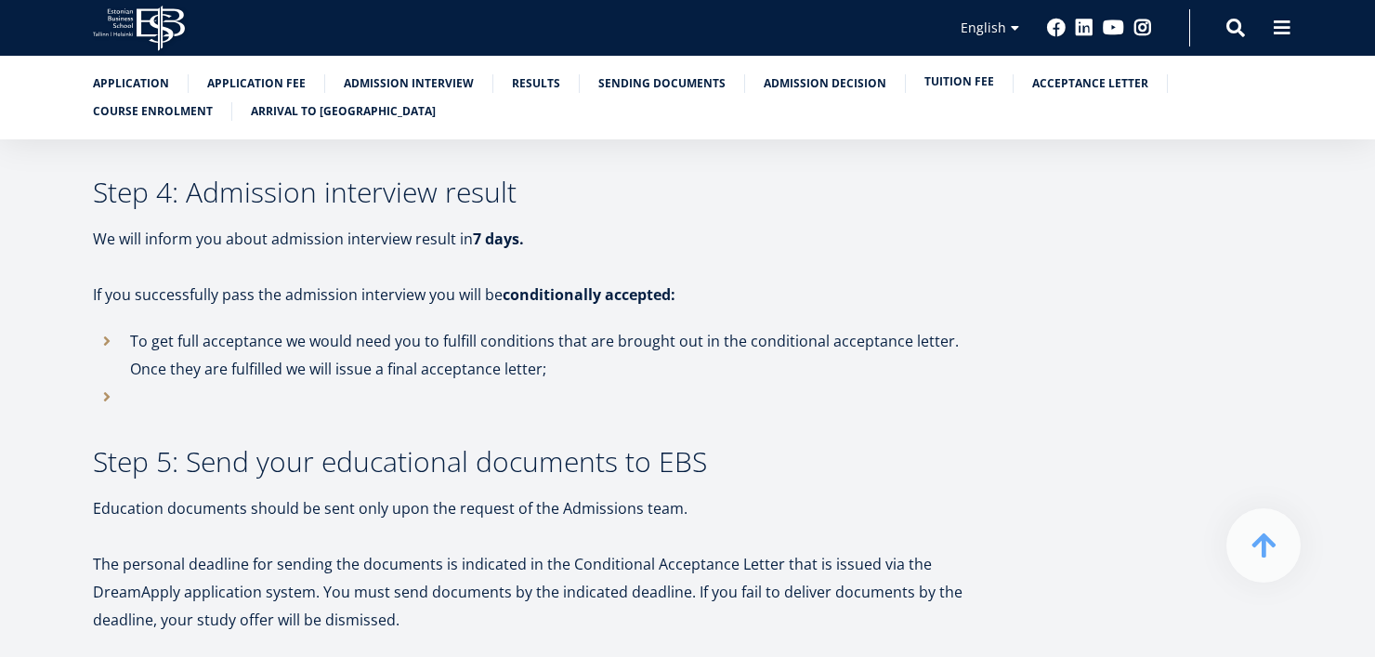
click at [941, 78] on link "Tuition fee" at bounding box center [960, 81] width 70 height 19
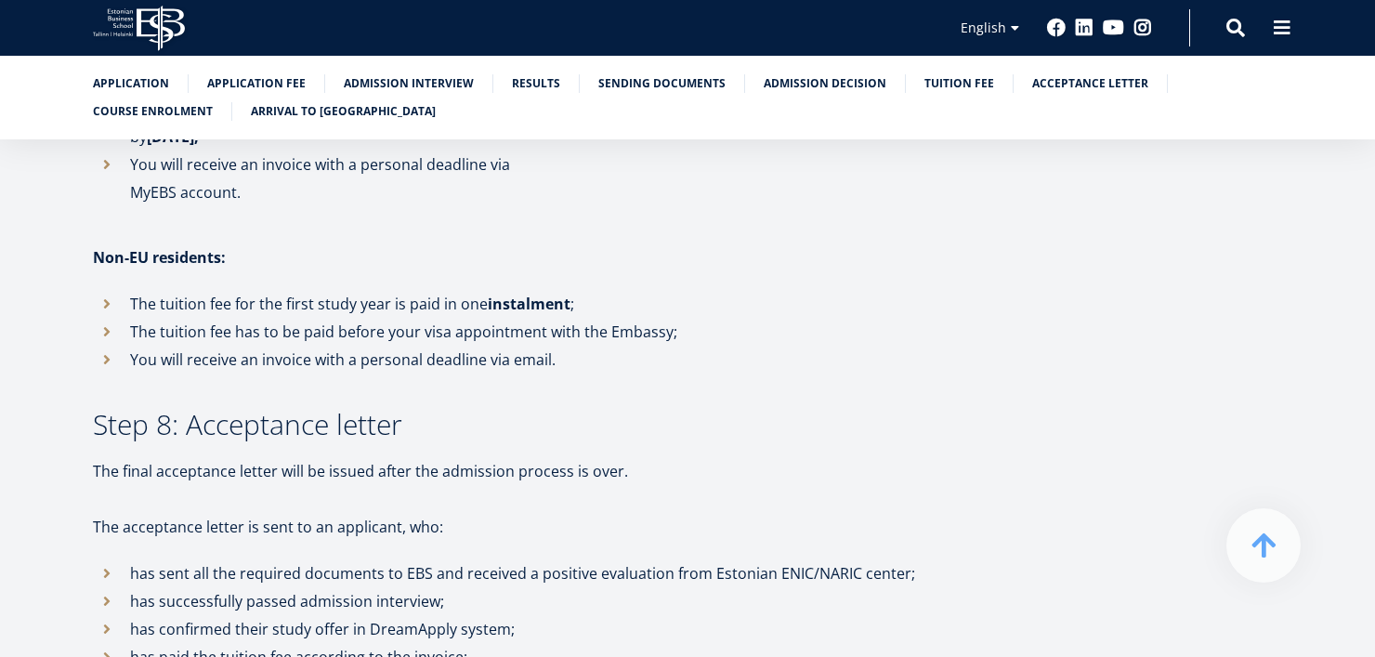
scroll to position [4412, 0]
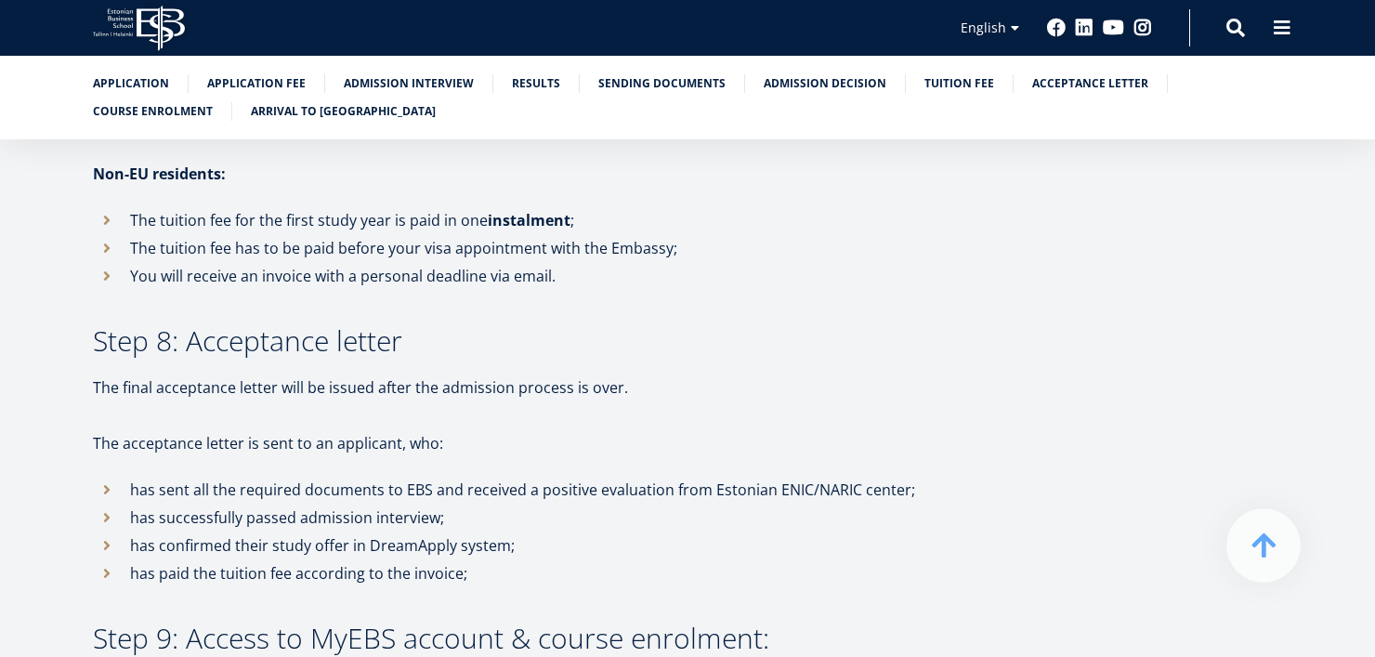
click at [915, 95] on ul "Application Application fee Admission interview Results Sending documents Admis…" at bounding box center [678, 102] width 1208 height 56
click at [925, 85] on link "Tuition fee" at bounding box center [960, 81] width 70 height 19
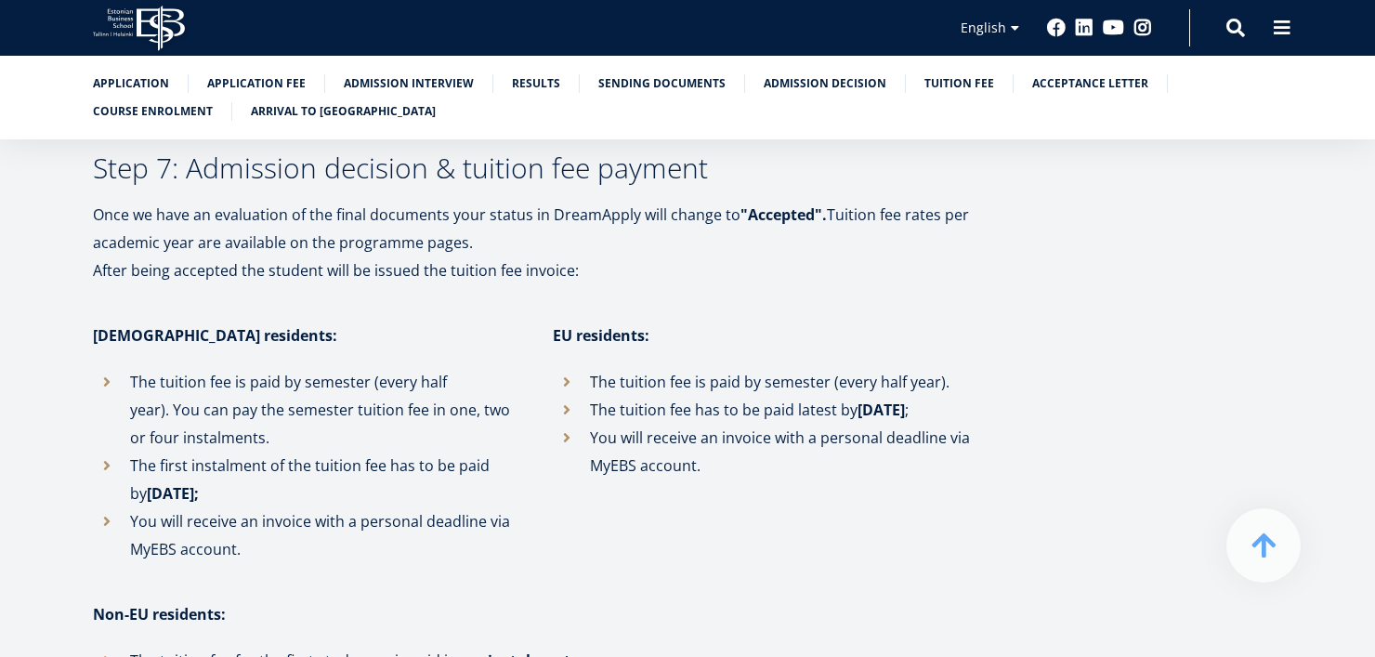
scroll to position [3947, 0]
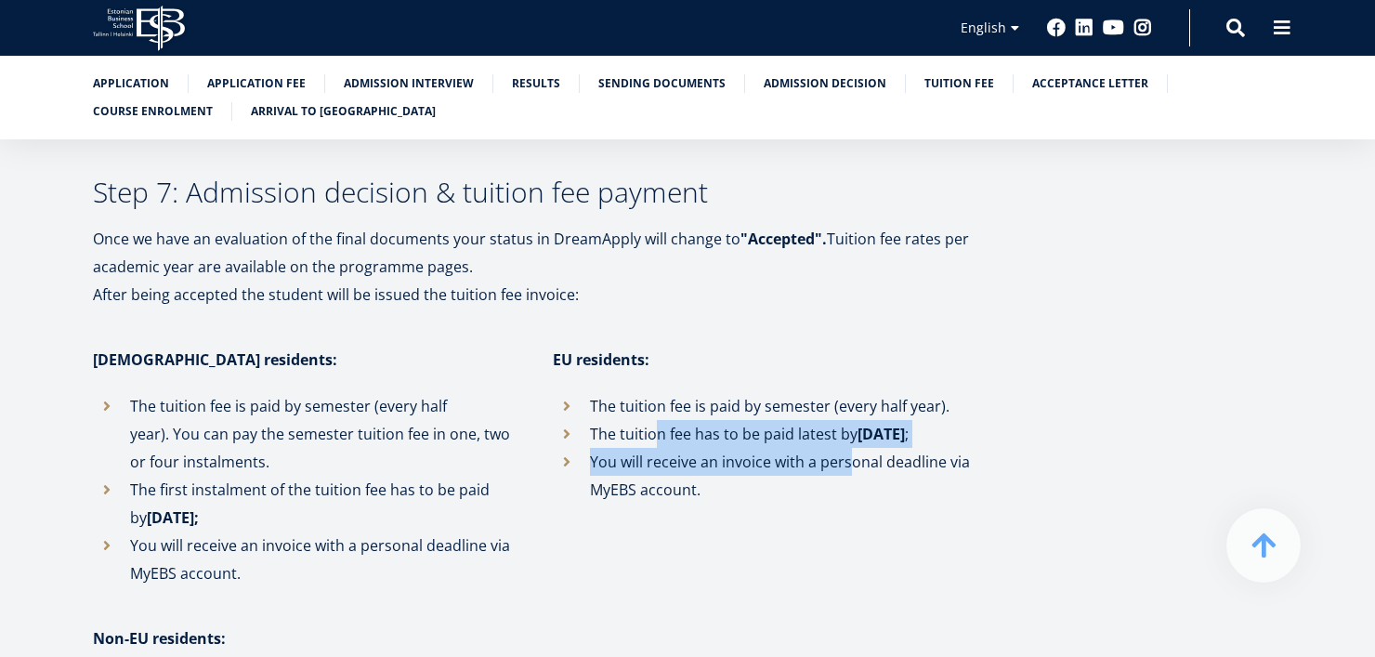
drag, startPoint x: 655, startPoint y: 341, endPoint x: 847, endPoint y: 387, distance: 197.9
click at [847, 392] on ul "The tuition fee is paid by semester (every half year). The tuition fee has to b…" at bounding box center [764, 448] width 423 height 112
drag, startPoint x: 282, startPoint y: 382, endPoint x: 367, endPoint y: 397, distance: 86.8
click at [367, 397] on ul "The tuition fee is paid by semester (every half year). You can pay the semester…" at bounding box center [304, 489] width 423 height 195
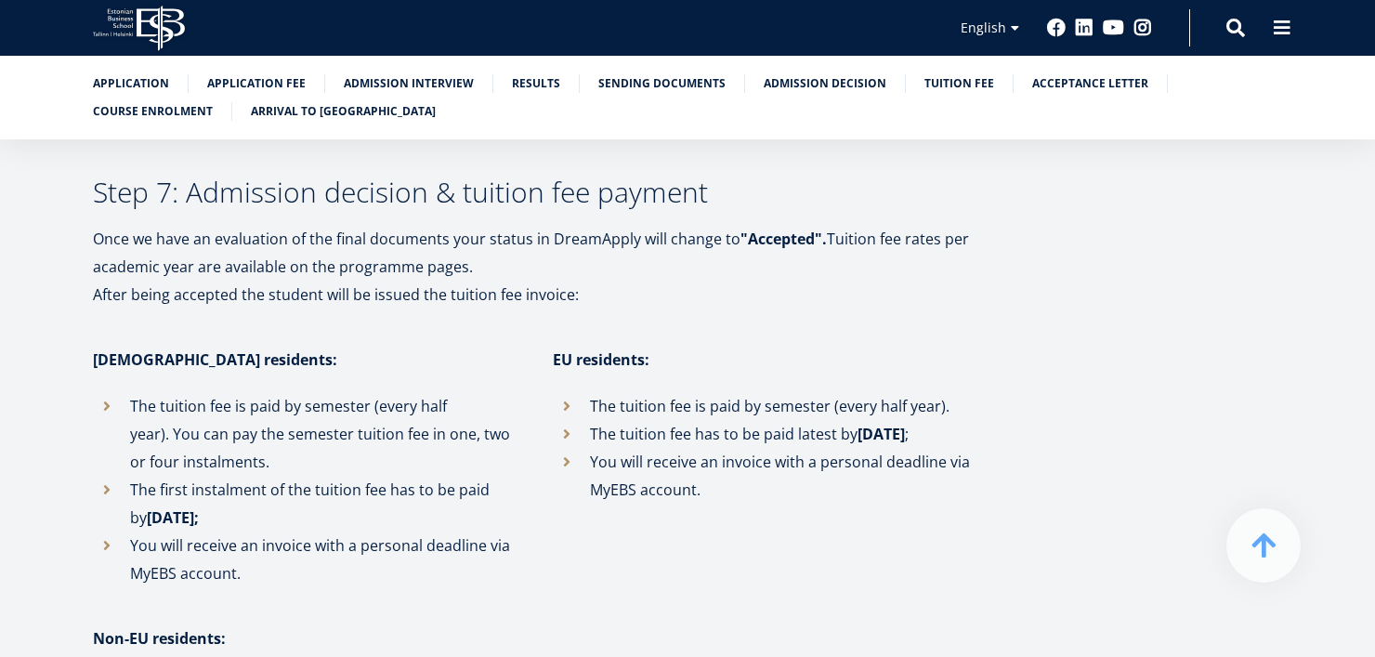
click at [358, 532] on li "You will receive an invoice with a personal deadline via MyEBS account." at bounding box center [304, 560] width 423 height 56
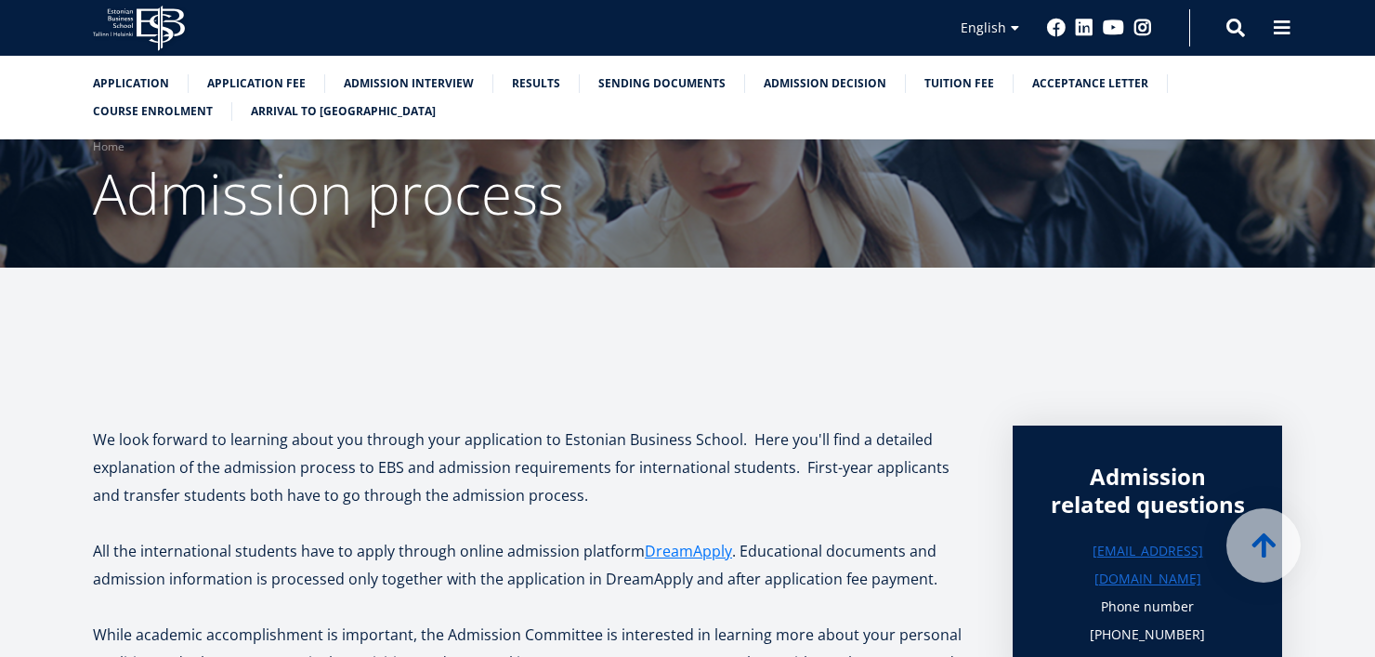
scroll to position [11, 0]
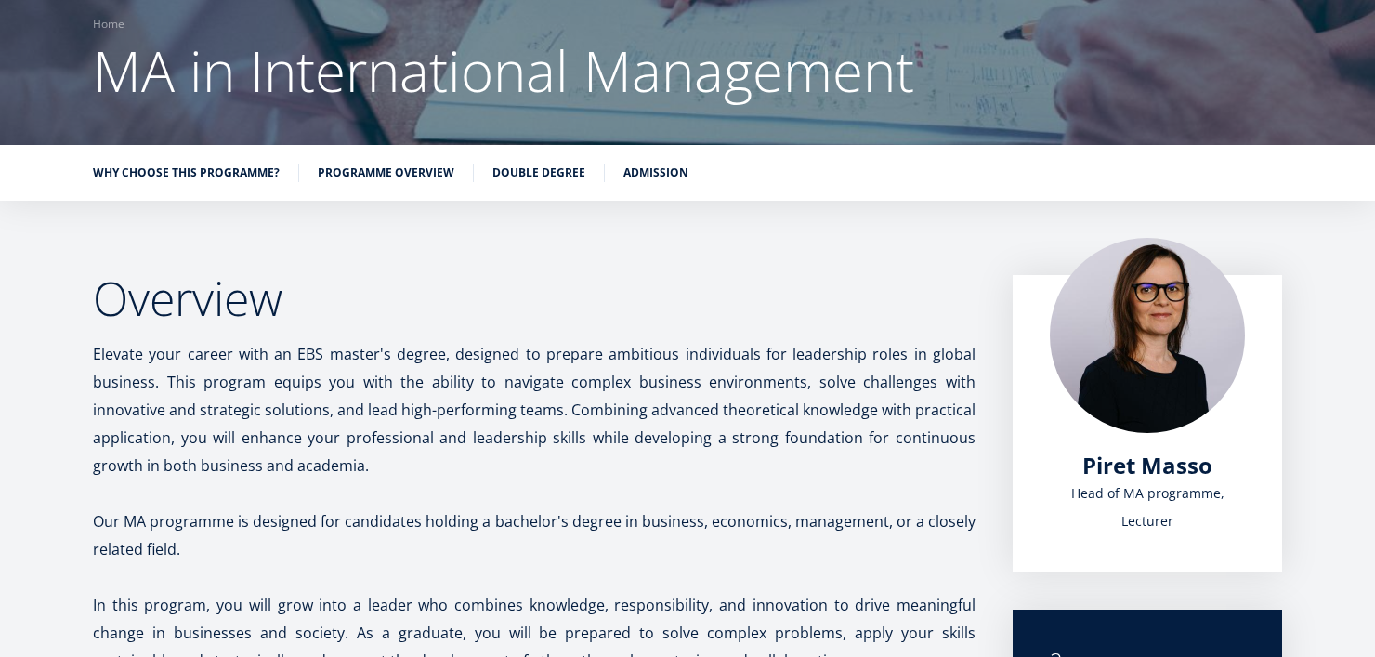
scroll to position [152, 0]
click at [371, 174] on link "Programme overview" at bounding box center [386, 171] width 137 height 19
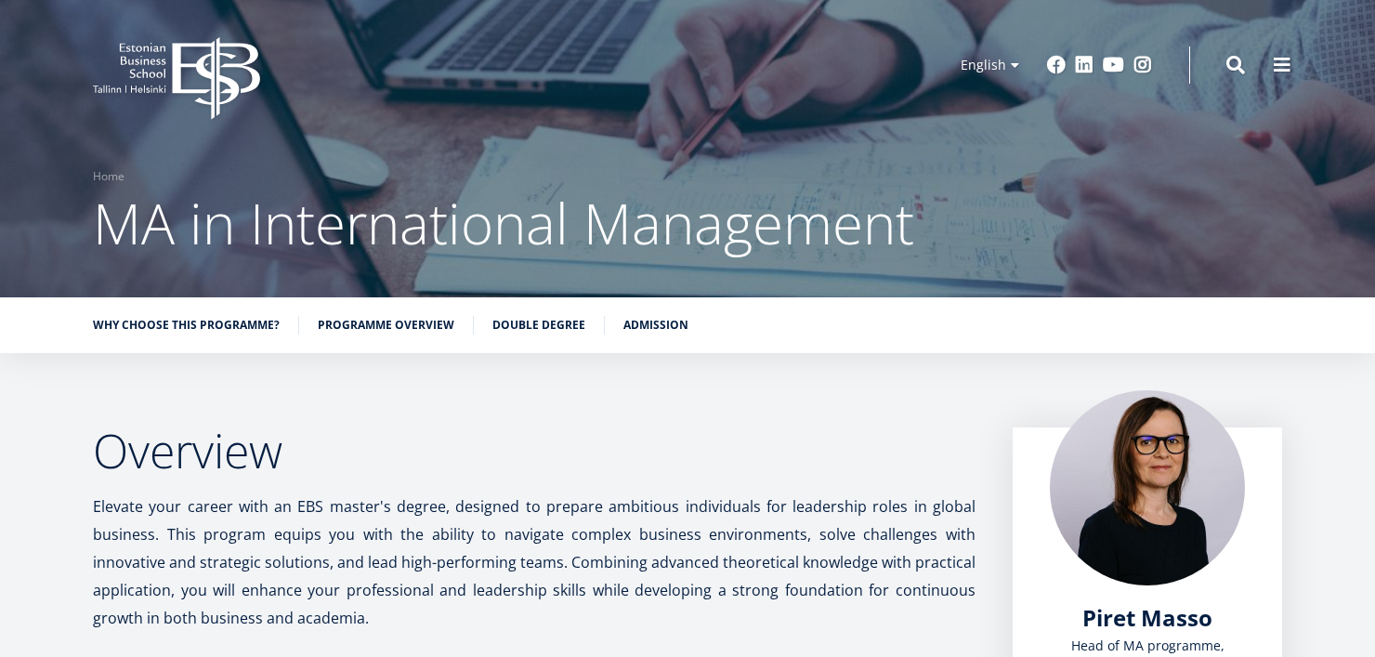
scroll to position [3776, 0]
